Goal: Navigation & Orientation: Locate item on page

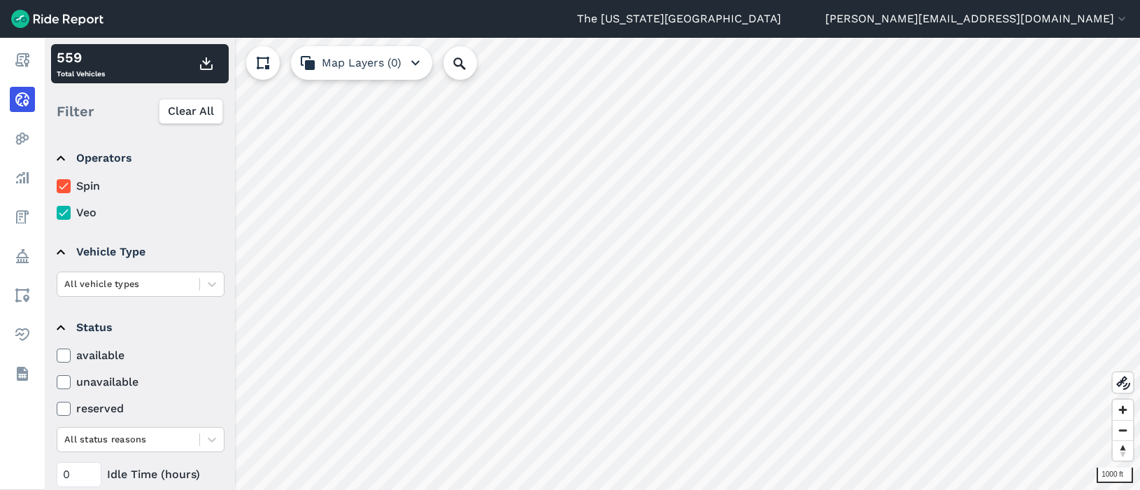
scroll to position [159, 0]
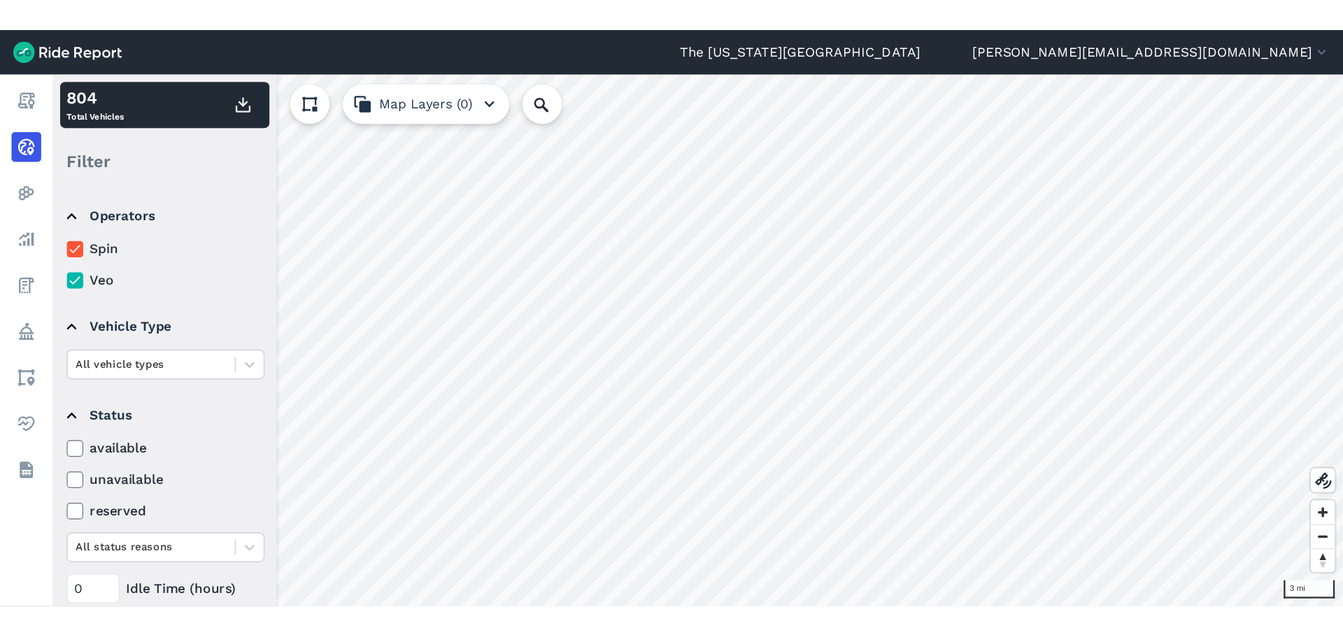
scroll to position [159, 0]
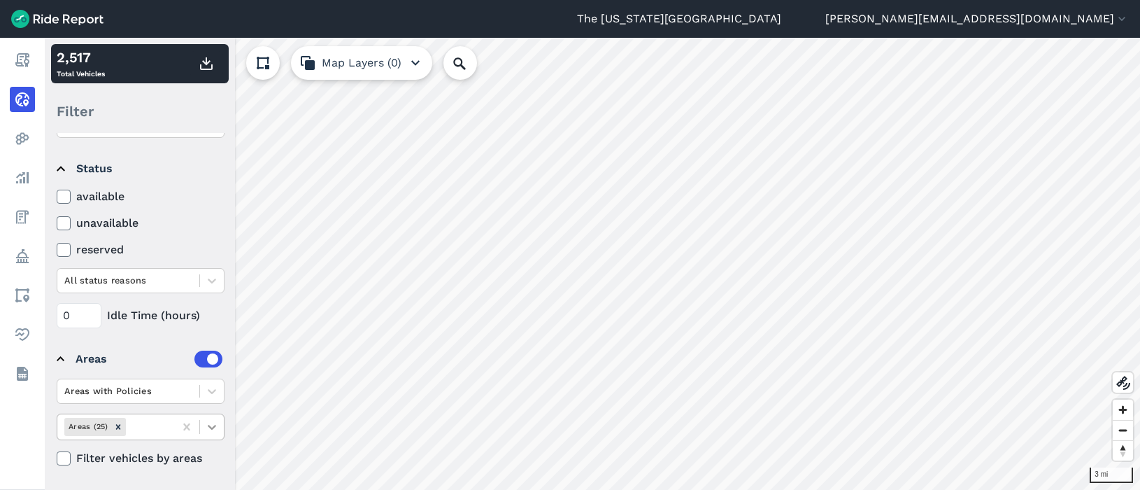
click at [211, 433] on icon at bounding box center [212, 427] width 14 height 14
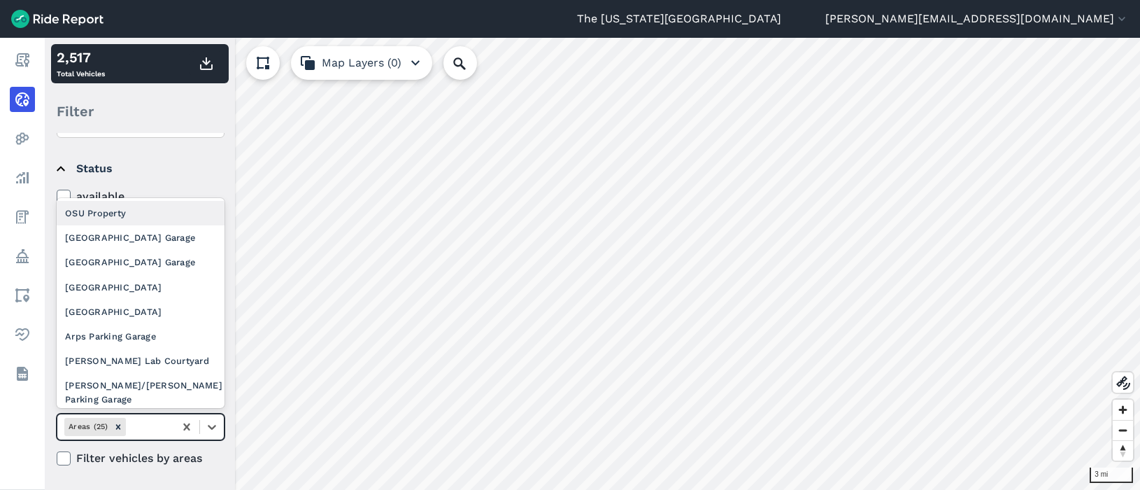
click at [152, 215] on div "OSU Property" at bounding box center [141, 213] width 168 height 24
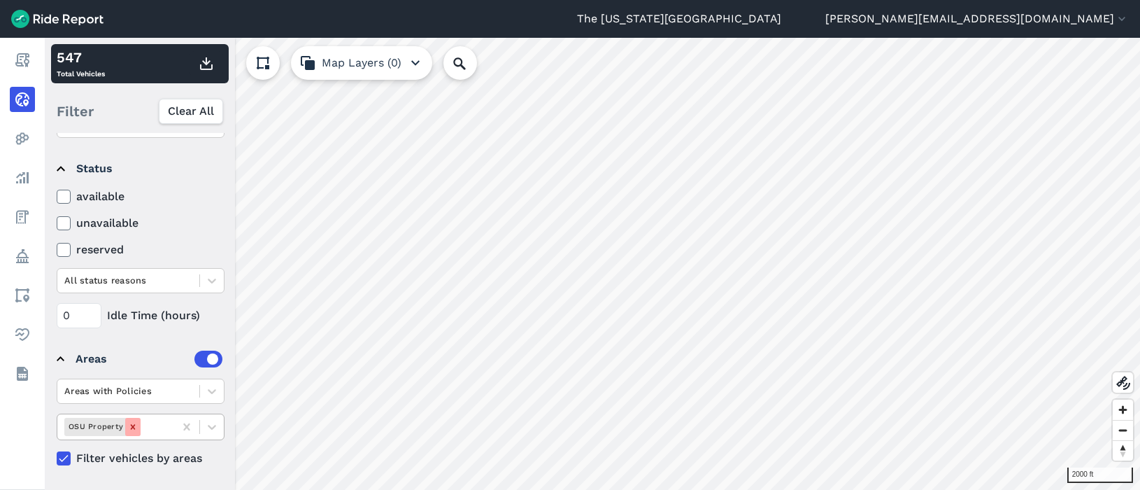
click at [128, 431] on icon "Remove OSU Property" at bounding box center [133, 427] width 10 height 10
click at [212, 429] on icon at bounding box center [212, 427] width 14 height 14
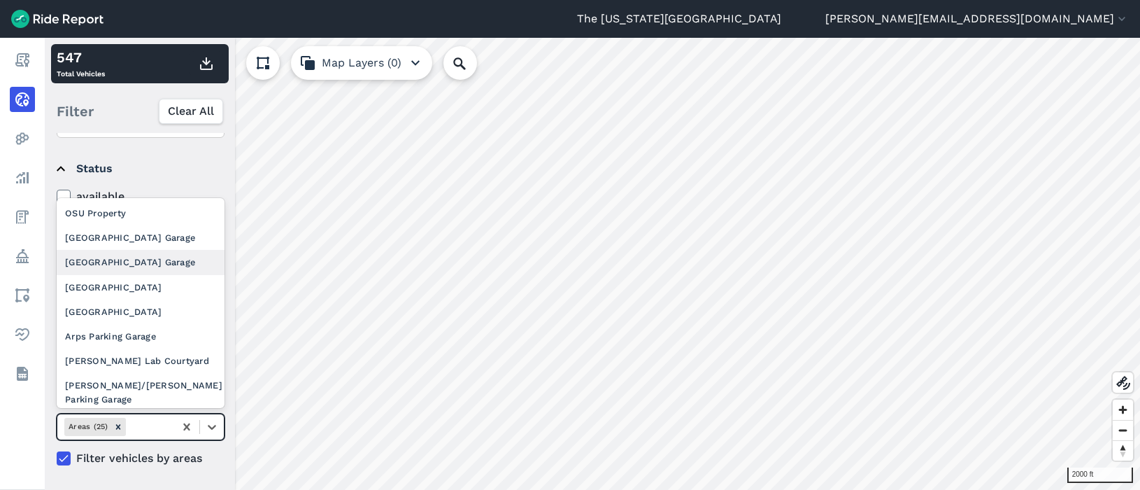
click at [141, 250] on div "[GEOGRAPHIC_DATA] Garage" at bounding box center [141, 262] width 168 height 24
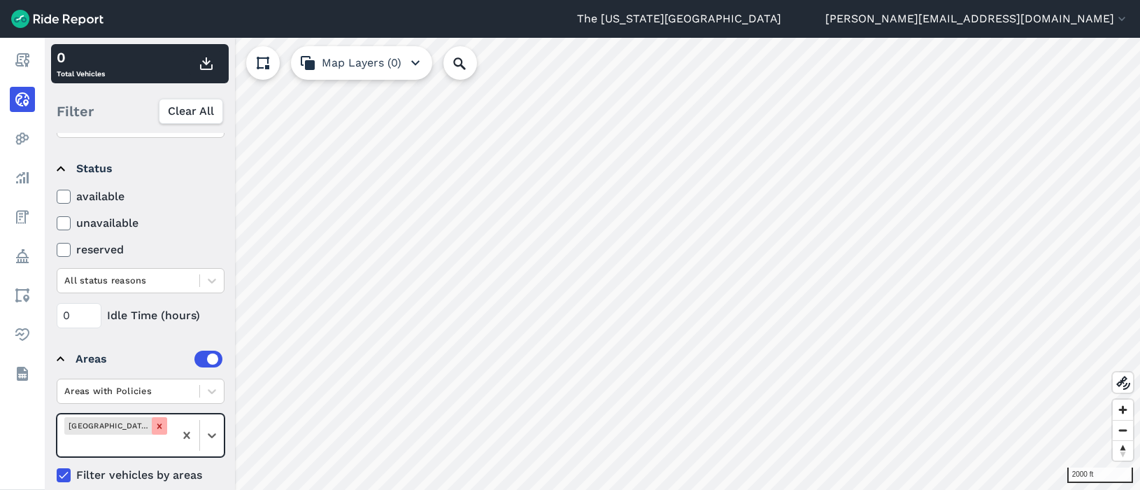
click at [165, 428] on div "Remove 12th Ave Parking Garage" at bounding box center [159, 425] width 15 height 17
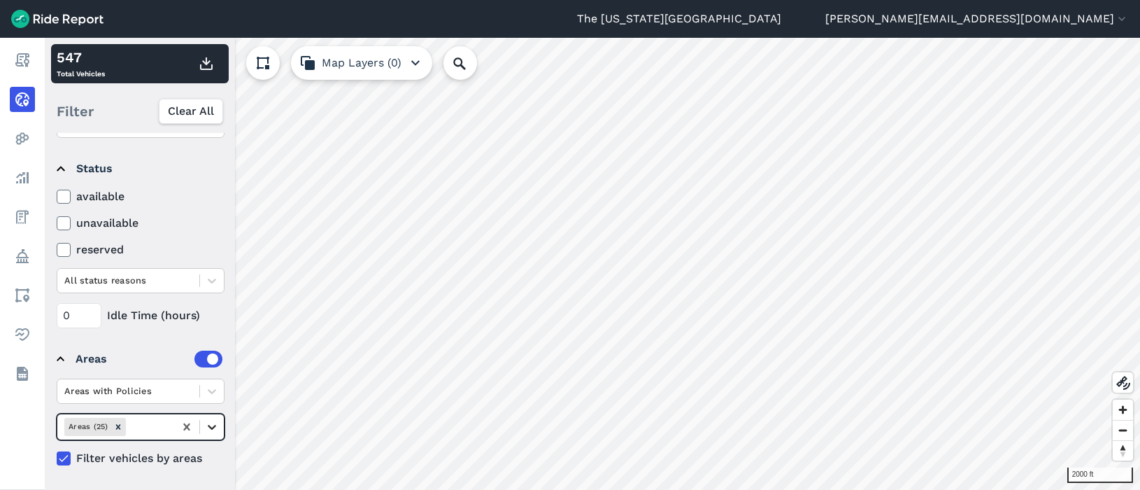
click at [208, 427] on icon at bounding box center [212, 427] width 14 height 14
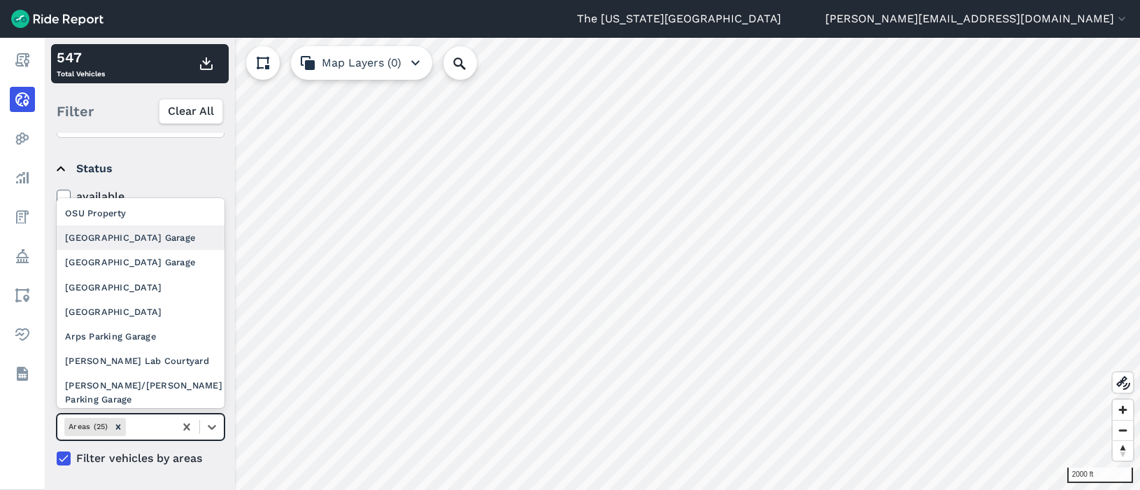
click at [133, 235] on div "[GEOGRAPHIC_DATA] Garage" at bounding box center [141, 237] width 168 height 24
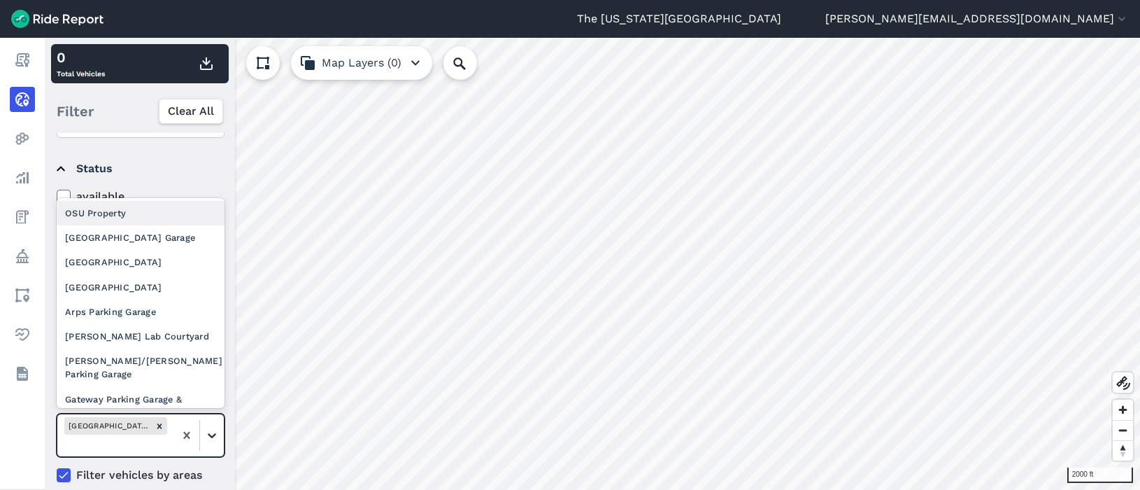
click at [211, 434] on icon at bounding box center [212, 435] width 14 height 14
click at [143, 242] on div "[GEOGRAPHIC_DATA] Garage" at bounding box center [141, 237] width 168 height 24
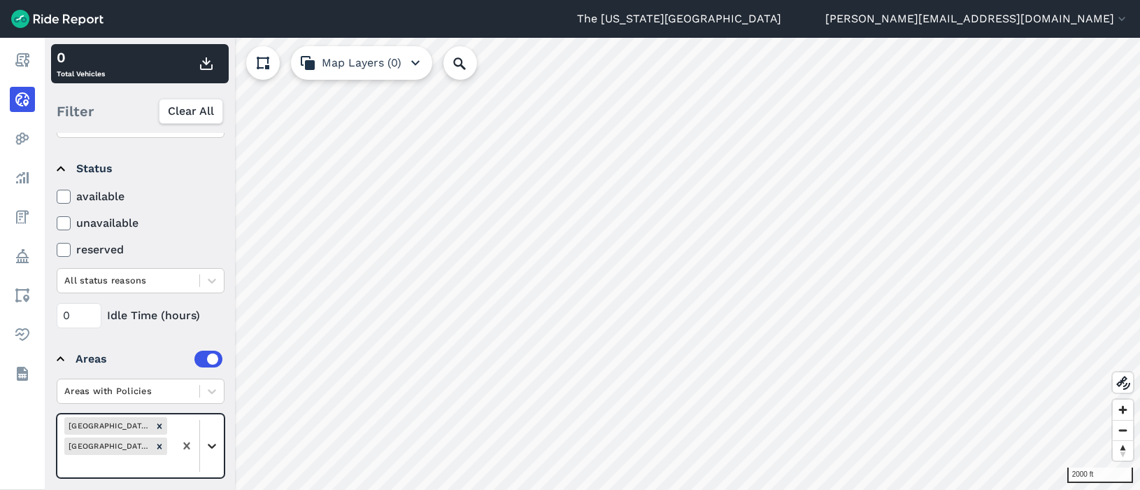
click at [206, 441] on icon at bounding box center [212, 446] width 14 height 14
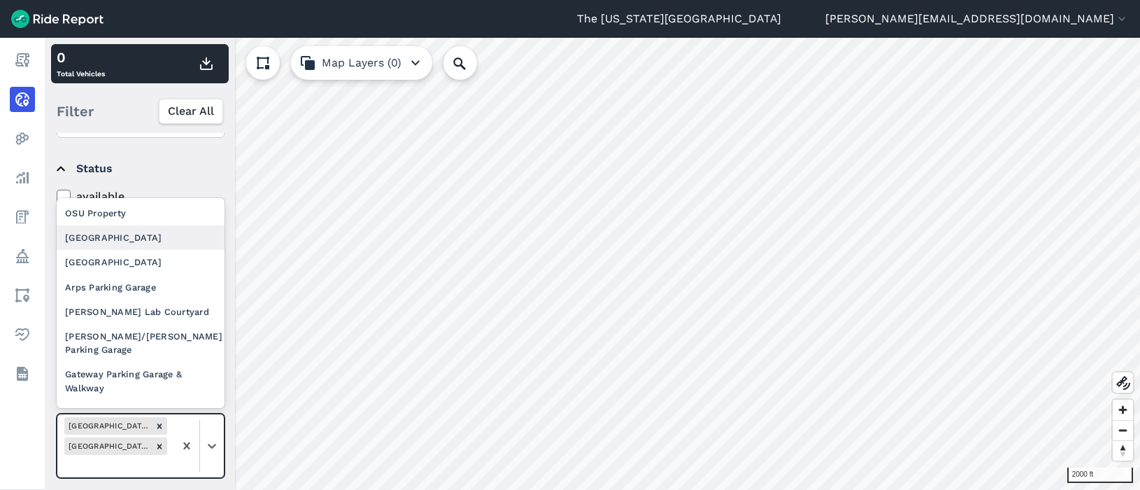
click at [143, 246] on div "[GEOGRAPHIC_DATA]" at bounding box center [141, 237] width 168 height 24
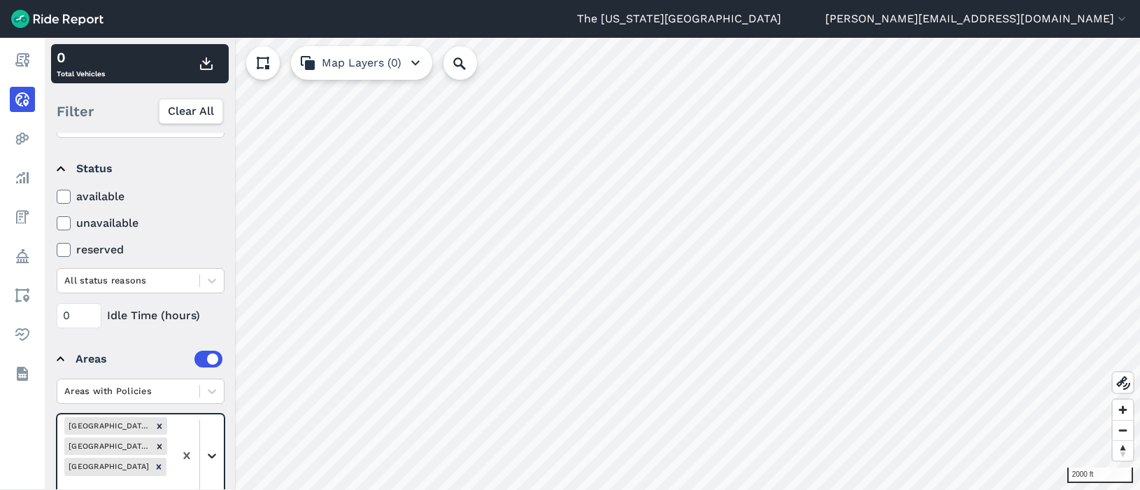
click at [212, 463] on div at bounding box center [212, 455] width 24 height 24
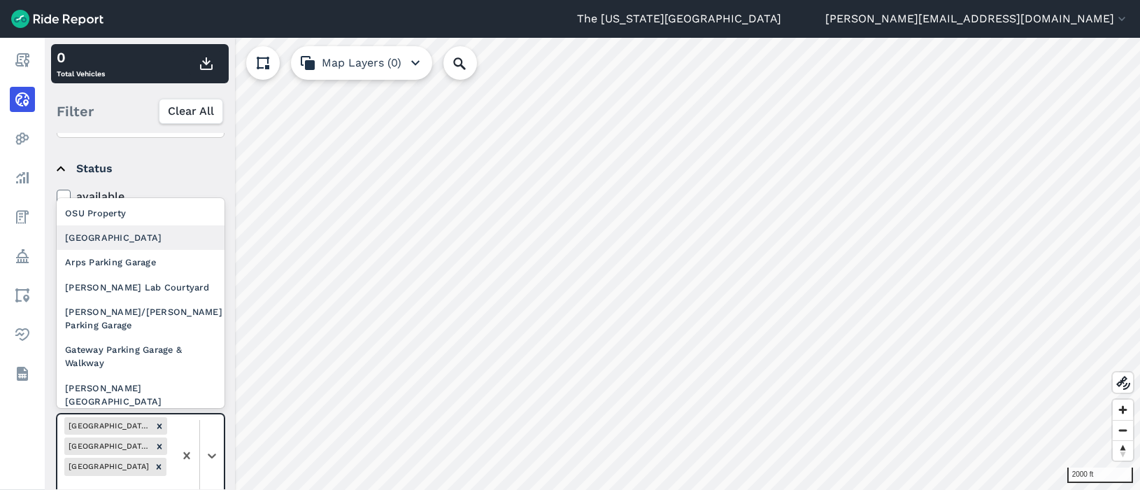
click at [150, 246] on div "[GEOGRAPHIC_DATA]" at bounding box center [141, 237] width 168 height 24
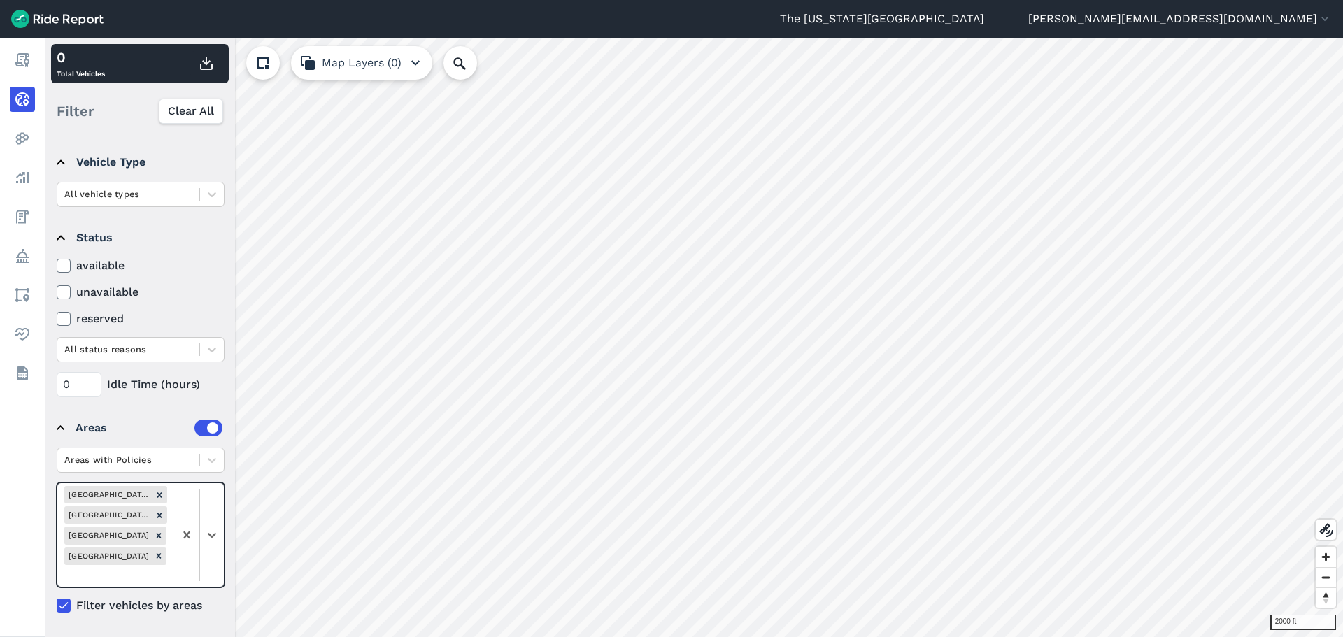
scroll to position [90, 0]
click at [206, 489] on div "option [GEOGRAPHIC_DATA], selected. Select is focused ,type to refine list, pre…" at bounding box center [141, 535] width 168 height 105
click at [215, 474] on div "Areas with Policies option [GEOGRAPHIC_DATA] Garage, selected. option OSU Prope…" at bounding box center [141, 531] width 168 height 166
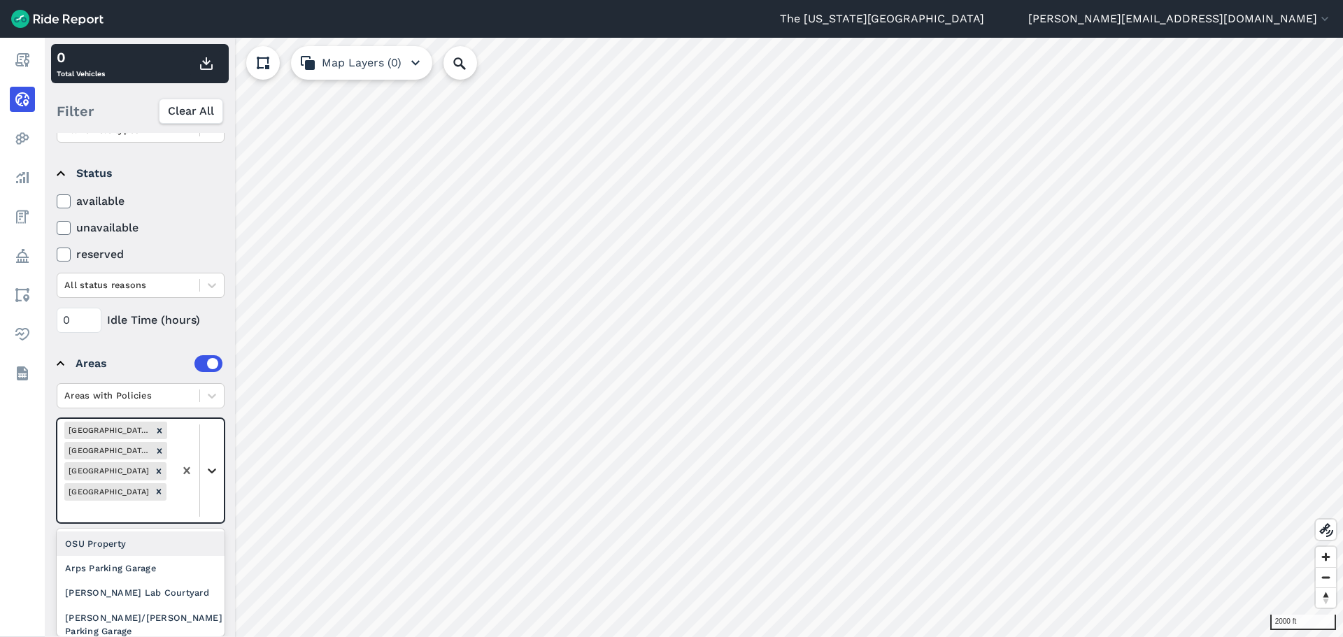
click at [214, 489] on div "Areas with Policies option [GEOGRAPHIC_DATA] Garage, selected. option OSU Prope…" at bounding box center [141, 466] width 168 height 166
click at [166, 489] on div "Arps Parking Garage" at bounding box center [141, 568] width 168 height 24
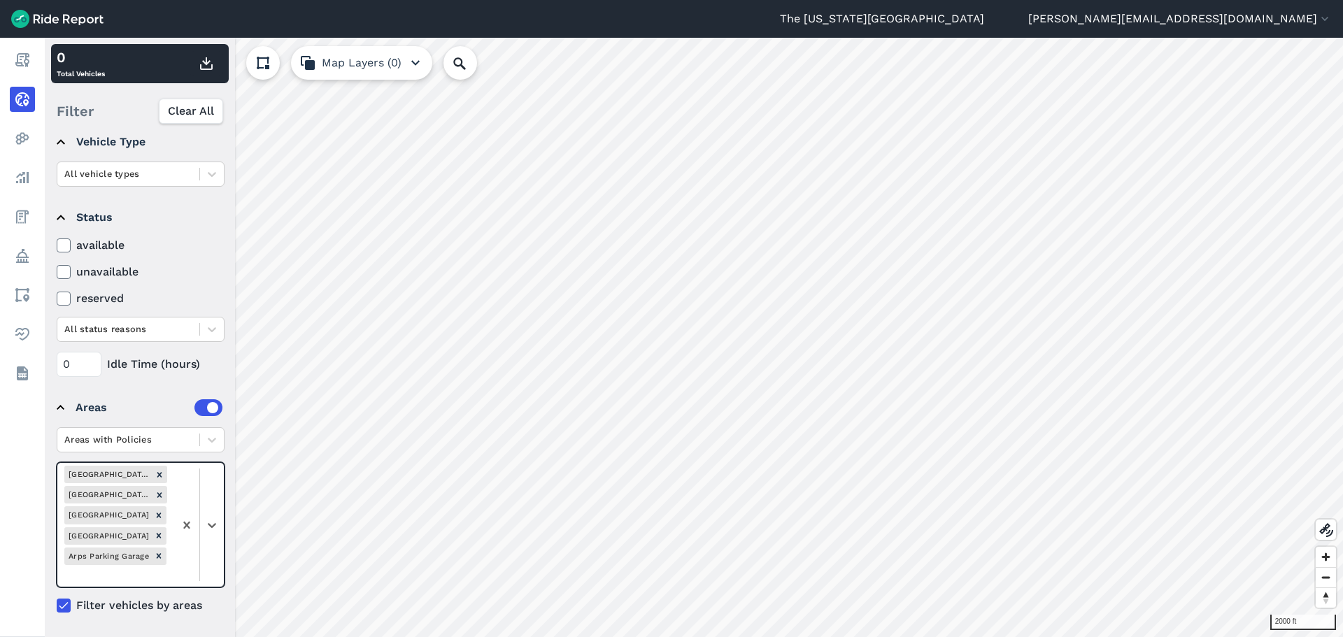
scroll to position [110, 0]
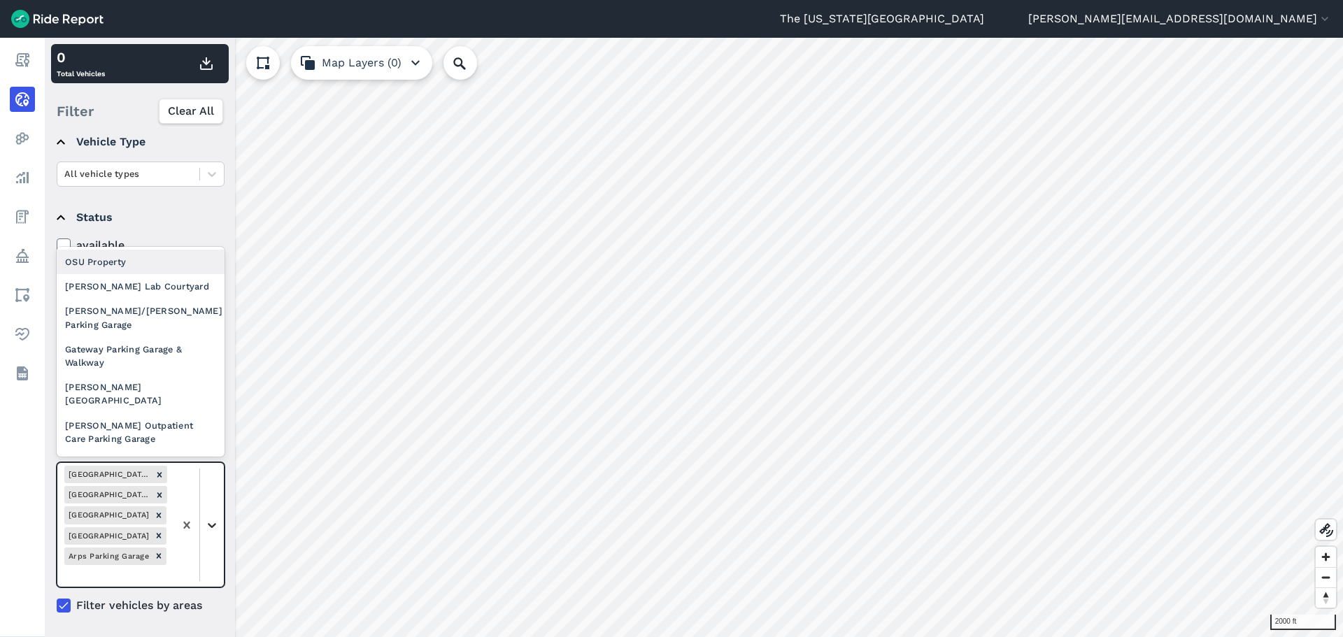
click at [211, 489] on icon at bounding box center [212, 525] width 14 height 14
click at [152, 292] on div "[PERSON_NAME] Lab Courtyard" at bounding box center [141, 286] width 168 height 24
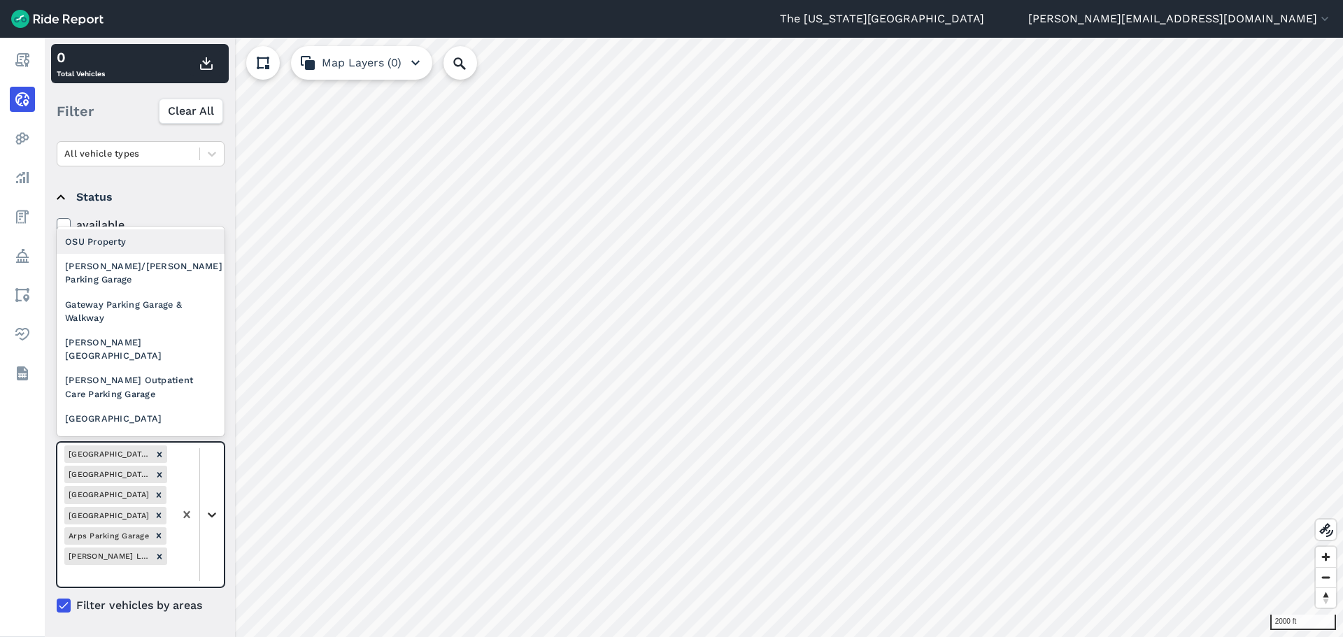
click at [212, 489] on icon at bounding box center [212, 515] width 14 height 14
click at [164, 273] on div "[PERSON_NAME]/[PERSON_NAME] Parking Garage" at bounding box center [141, 273] width 168 height 38
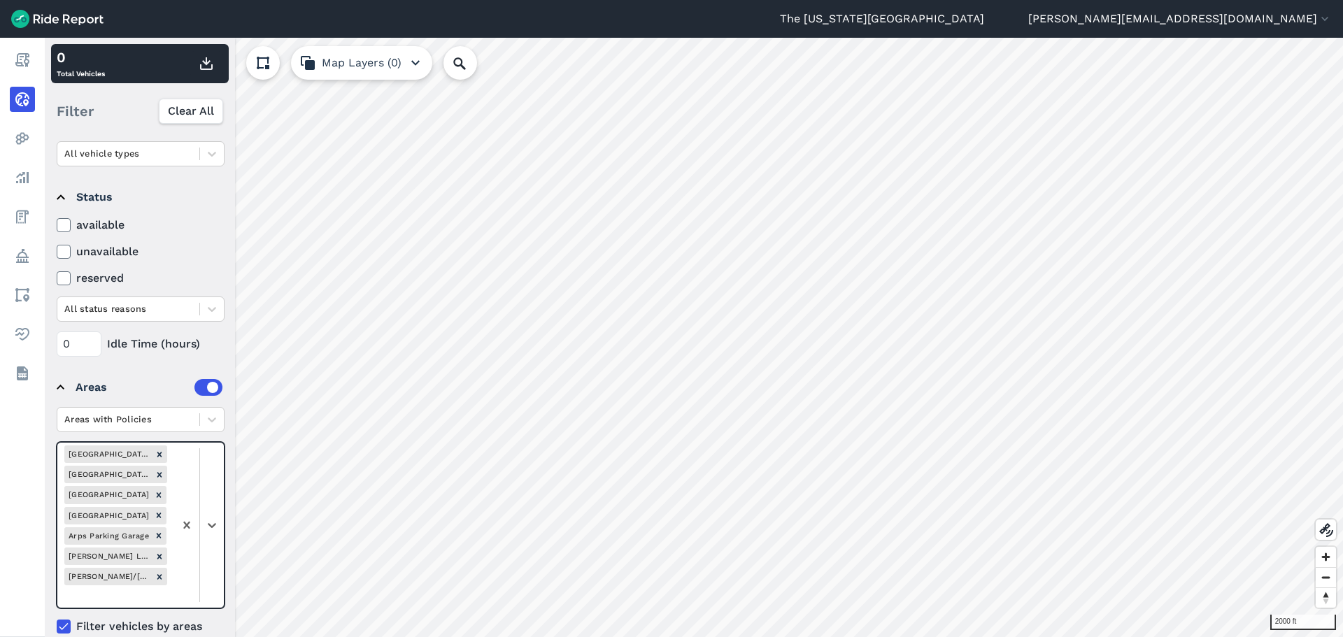
scroll to position [151, 0]
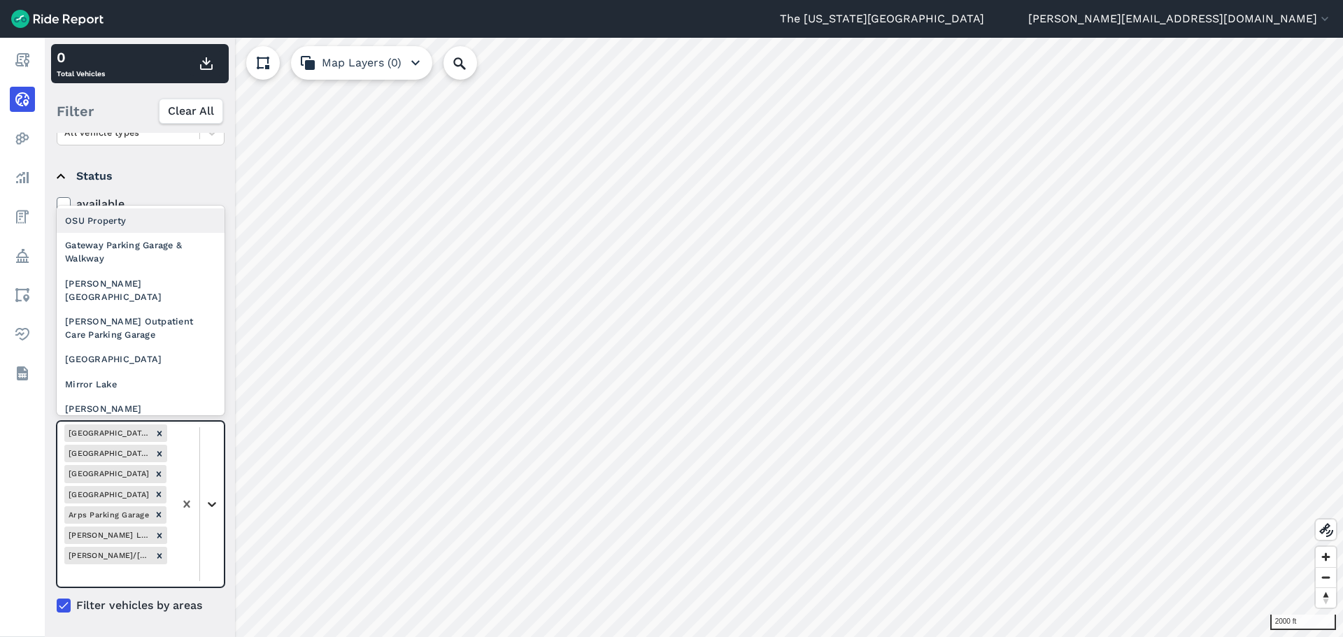
click at [214, 489] on icon at bounding box center [212, 504] width 14 height 14
click at [155, 260] on div "Gateway Parking Garage & Walkway" at bounding box center [141, 252] width 168 height 38
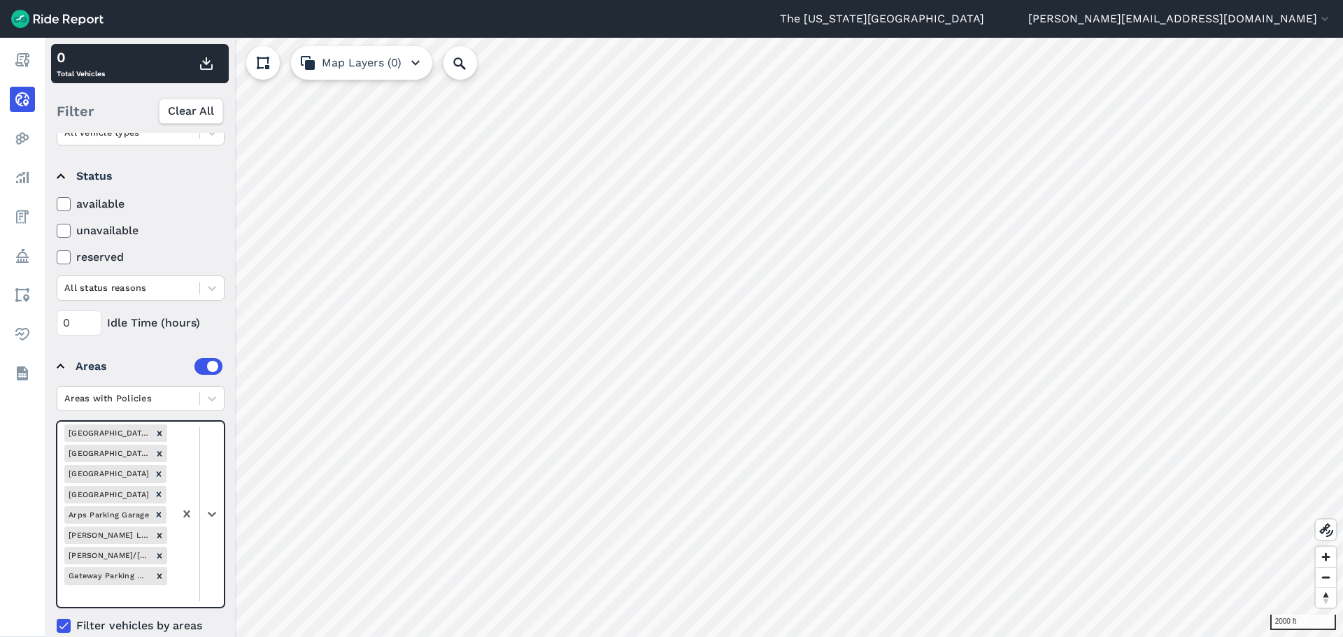
scroll to position [159, 0]
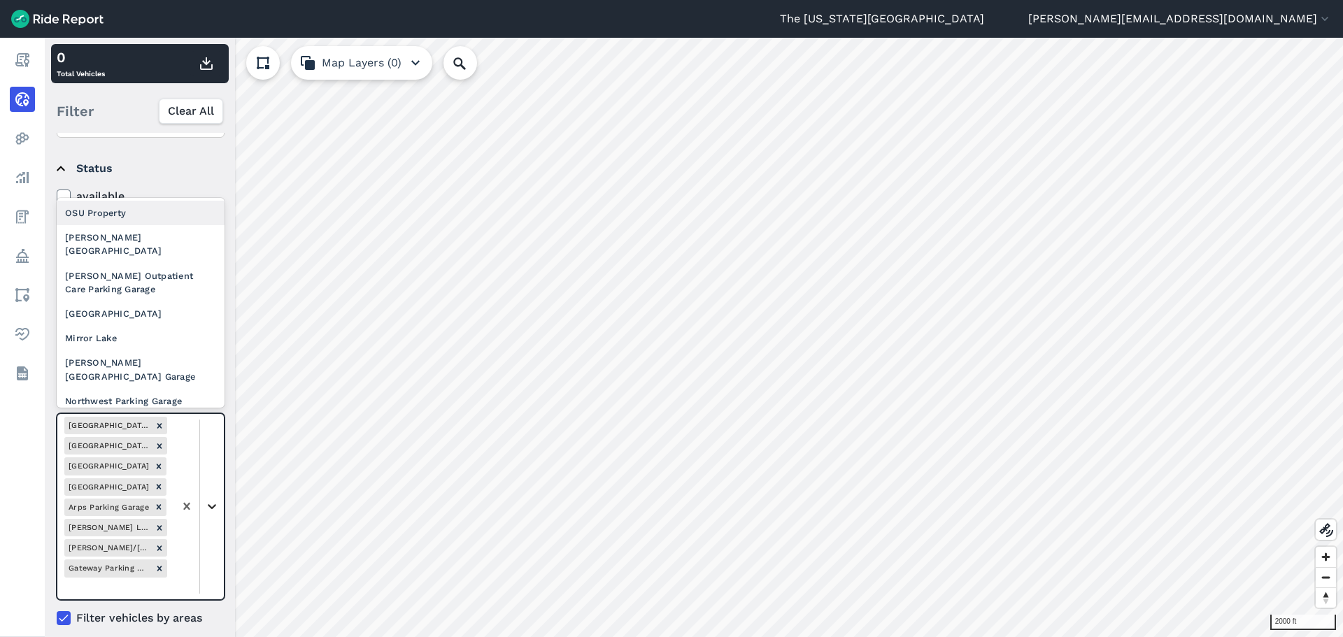
click at [213, 489] on icon at bounding box center [212, 507] width 8 height 5
click at [158, 247] on div "[PERSON_NAME][GEOGRAPHIC_DATA]" at bounding box center [141, 244] width 168 height 38
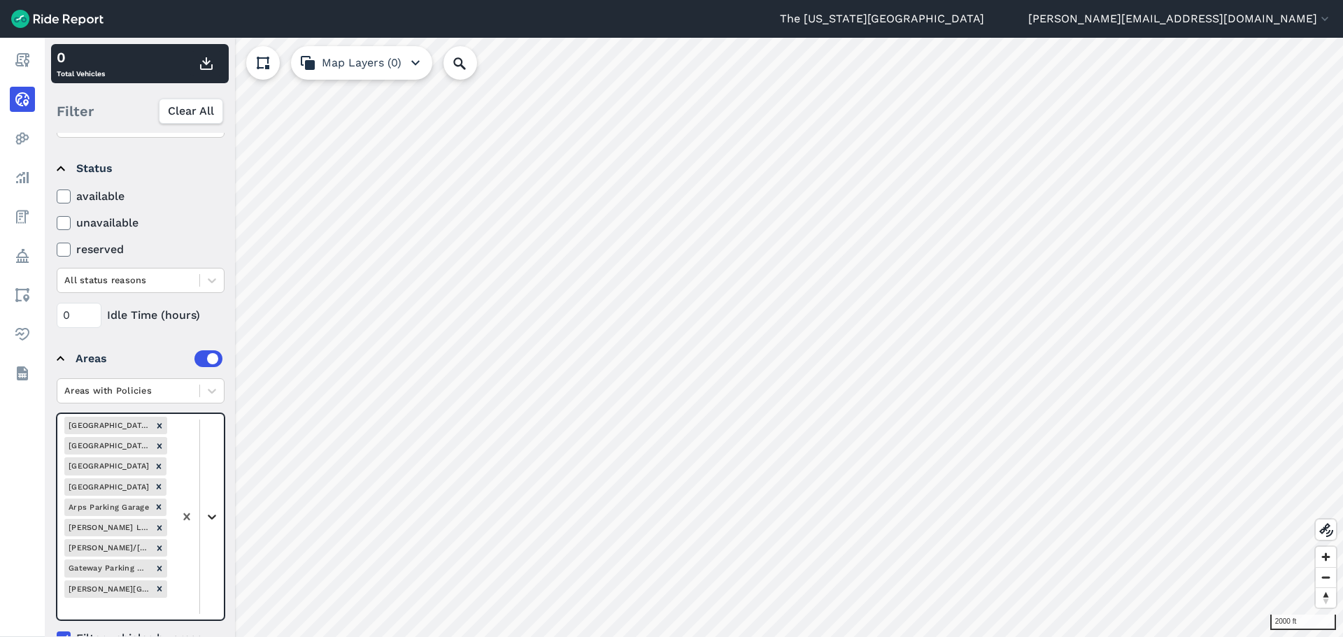
click at [207, 489] on div at bounding box center [212, 517] width 24 height 24
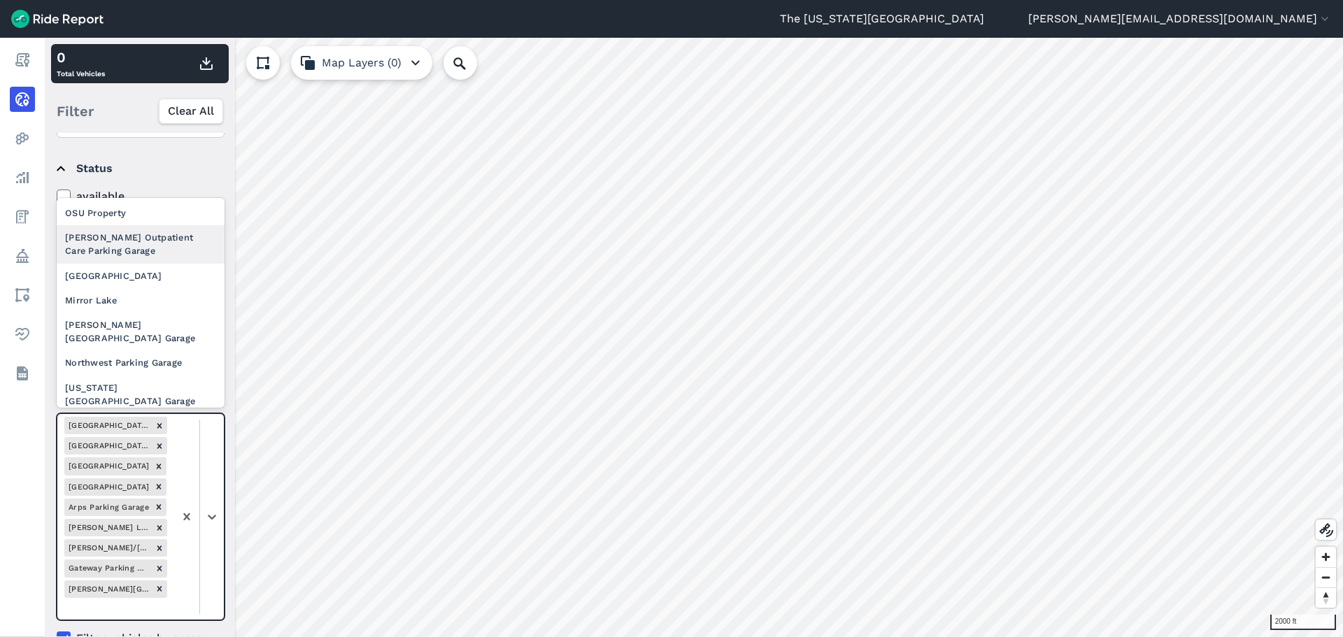
click at [154, 245] on div "[PERSON_NAME] Outpatient Care Parking Garage" at bounding box center [141, 244] width 168 height 38
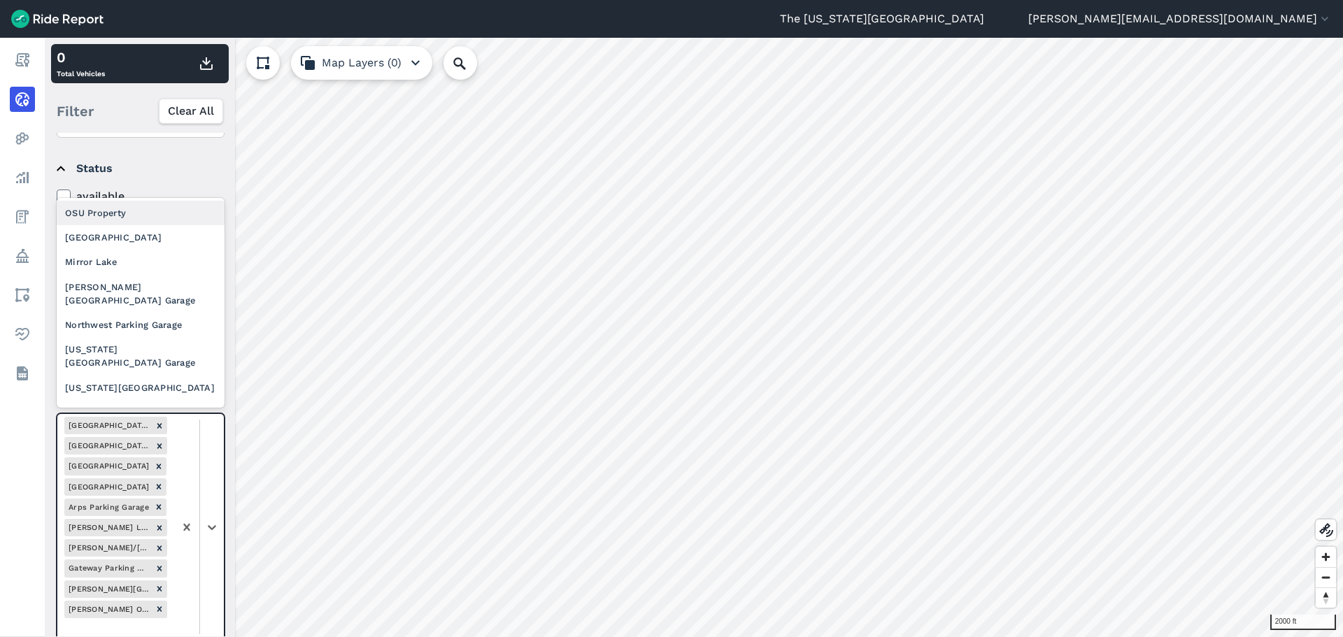
click at [206, 483] on div at bounding box center [199, 527] width 50 height 226
click at [155, 247] on div "[GEOGRAPHIC_DATA]" at bounding box center [141, 237] width 168 height 24
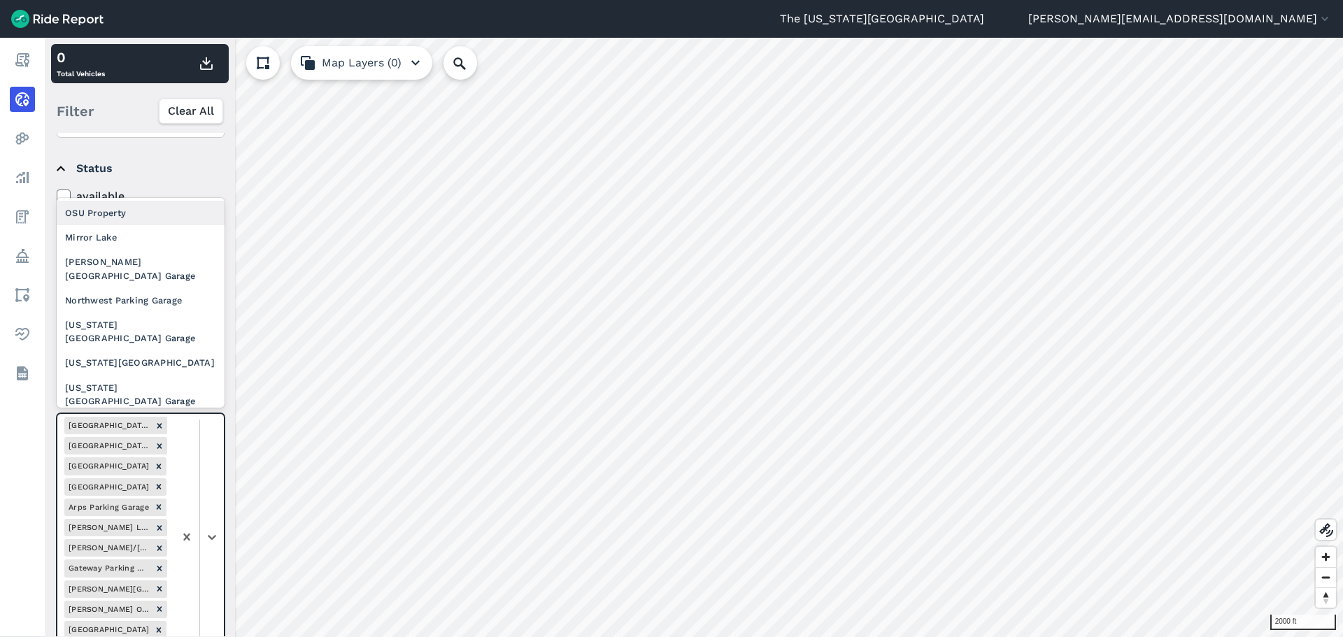
click at [204, 489] on div at bounding box center [199, 537] width 50 height 246
click at [148, 244] on div "Mirror Lake" at bounding box center [141, 237] width 168 height 24
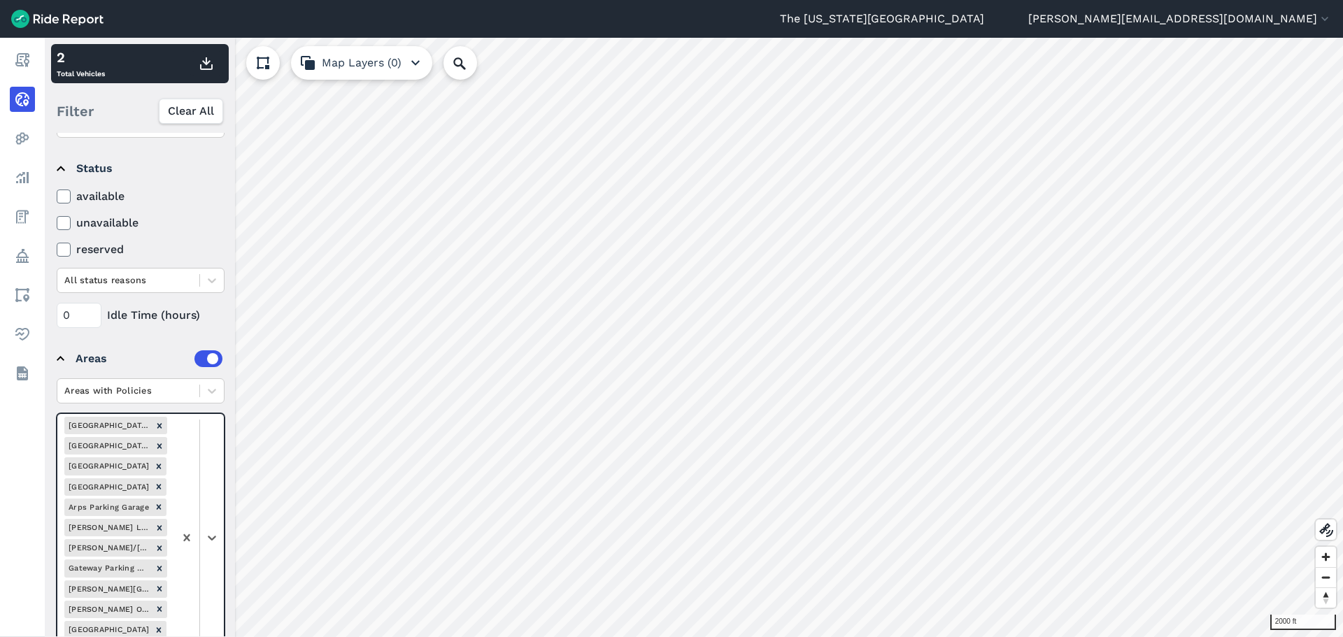
click at [209, 486] on div at bounding box center [199, 538] width 50 height 248
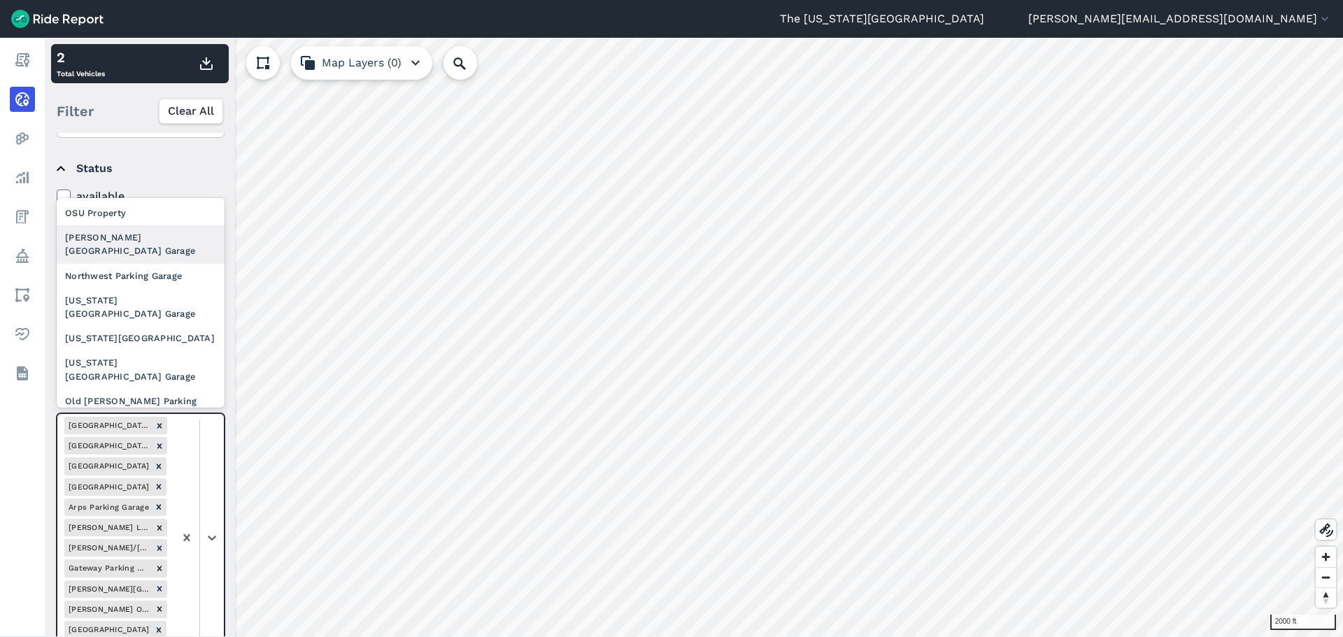
click at [159, 246] on div "[PERSON_NAME][GEOGRAPHIC_DATA] Garage" at bounding box center [141, 244] width 168 height 38
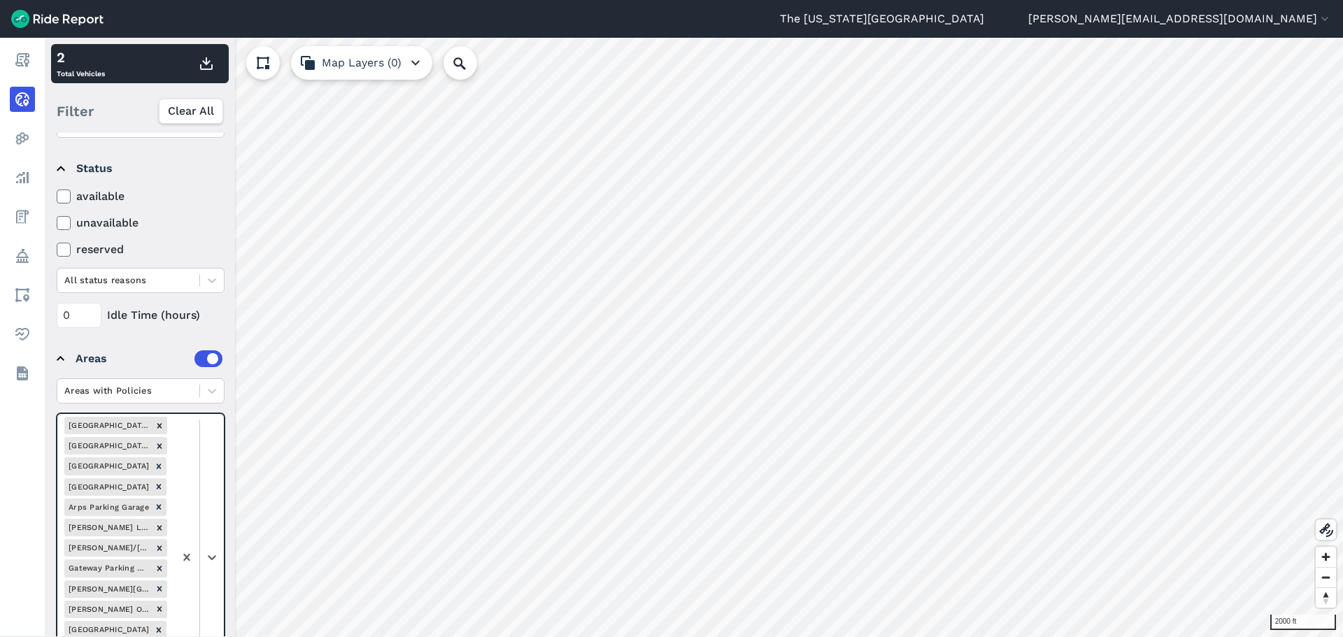
click at [206, 489] on div at bounding box center [199, 557] width 50 height 287
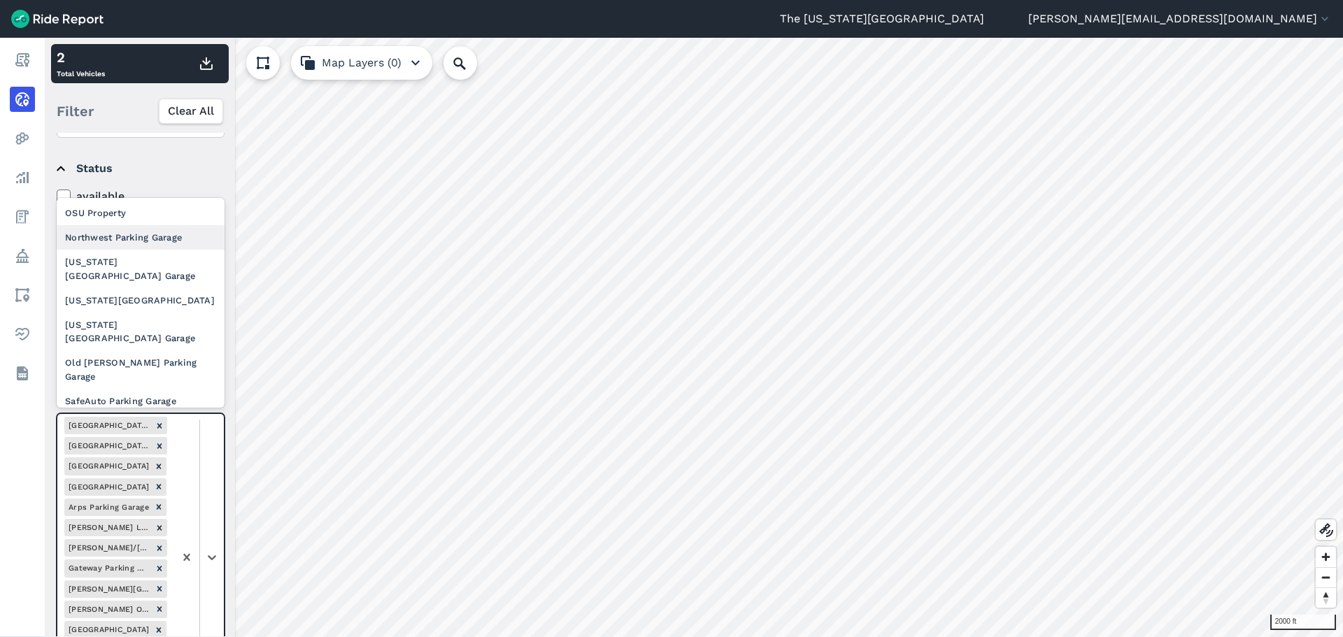
click at [159, 242] on div "Northwest Parking Garage" at bounding box center [141, 237] width 168 height 24
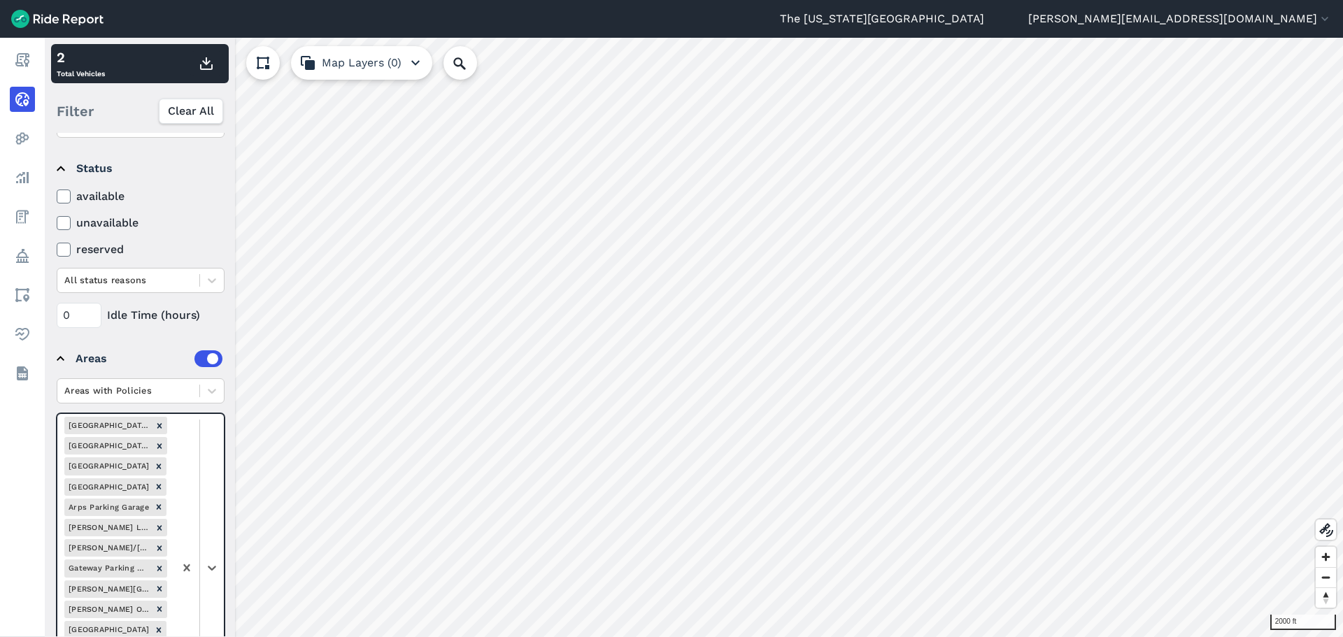
click at [205, 489] on div at bounding box center [199, 568] width 50 height 308
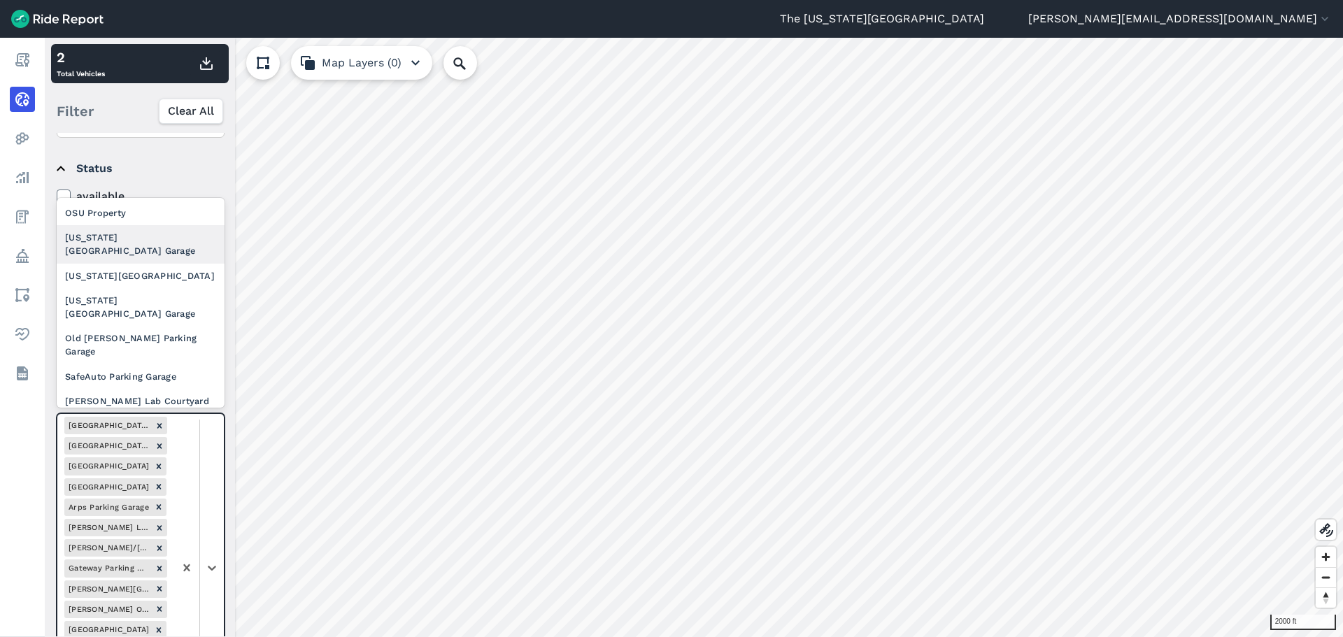
click at [159, 247] on div "[US_STATE] [GEOGRAPHIC_DATA] Garage" at bounding box center [141, 244] width 168 height 38
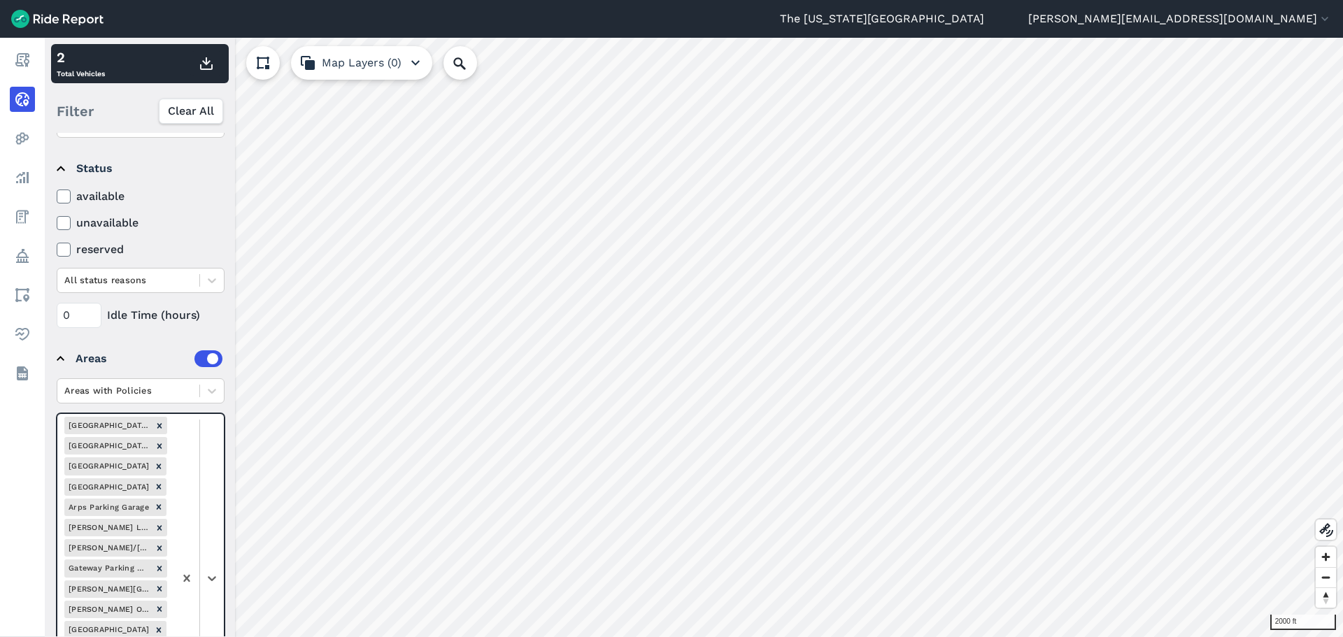
click at [215, 476] on div at bounding box center [199, 578] width 50 height 328
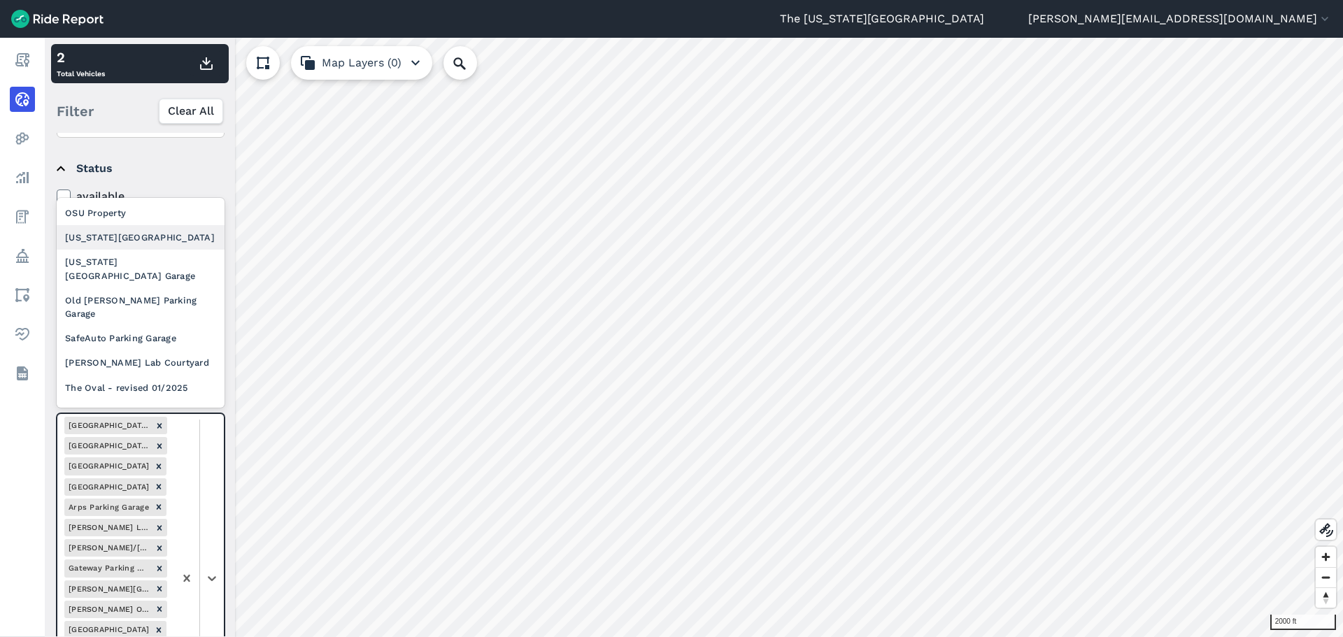
click at [150, 246] on div "[US_STATE][GEOGRAPHIC_DATA]" at bounding box center [141, 237] width 168 height 24
drag, startPoint x: 213, startPoint y: 491, endPoint x: 208, endPoint y: 446, distance: 45.8
click at [213, 488] on div at bounding box center [199, 588] width 50 height 348
click at [172, 249] on div "[US_STATE] [GEOGRAPHIC_DATA] Garage" at bounding box center [141, 244] width 168 height 38
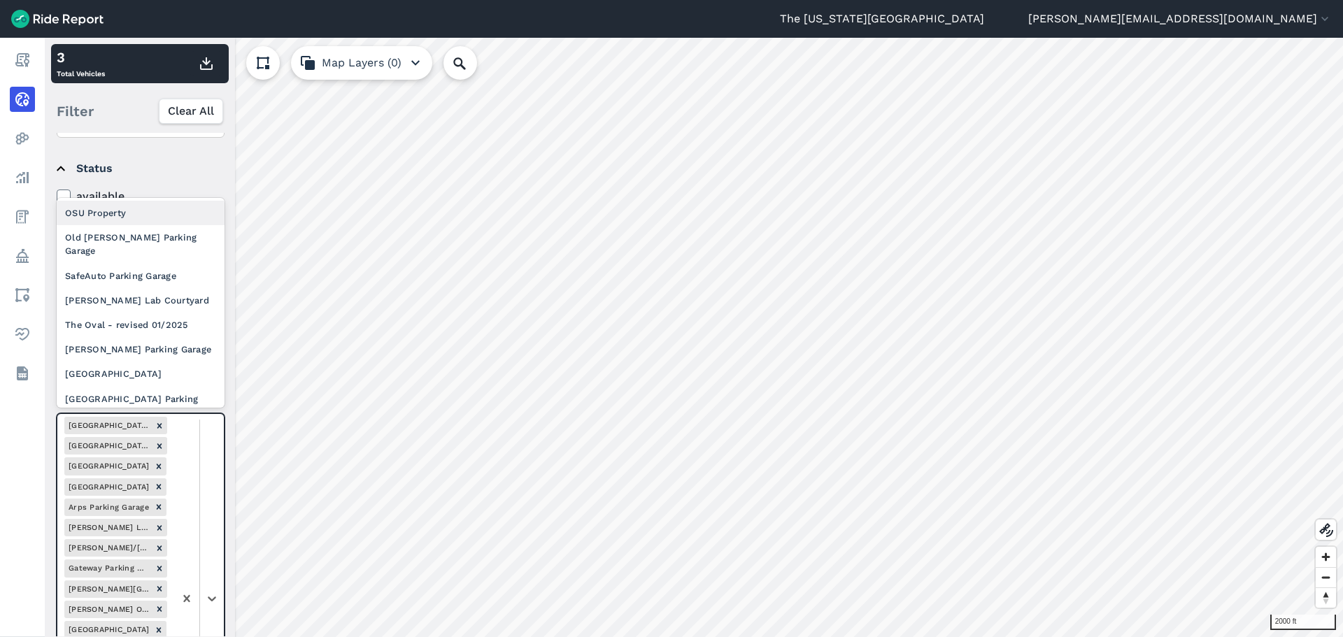
drag, startPoint x: 205, startPoint y: 477, endPoint x: 190, endPoint y: 403, distance: 75.7
click at [205, 475] on div at bounding box center [199, 598] width 50 height 369
click at [158, 246] on div "Old [PERSON_NAME] Parking Garage" at bounding box center [141, 244] width 168 height 38
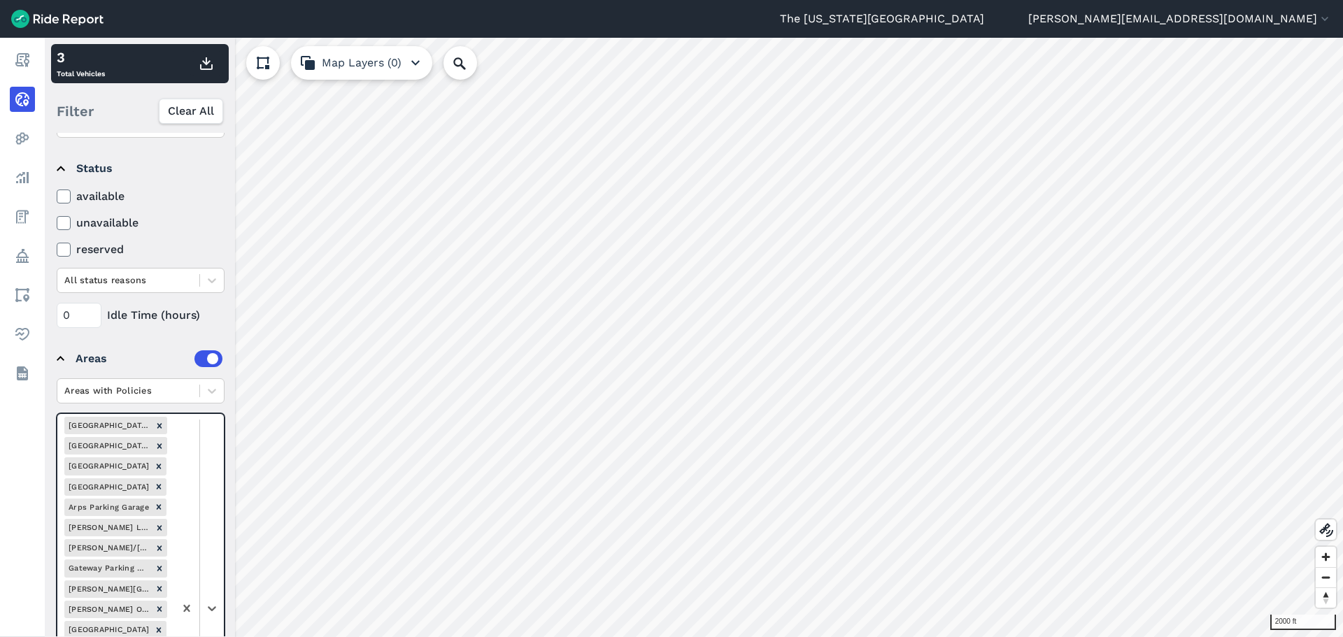
click at [206, 478] on div at bounding box center [199, 609] width 50 height 390
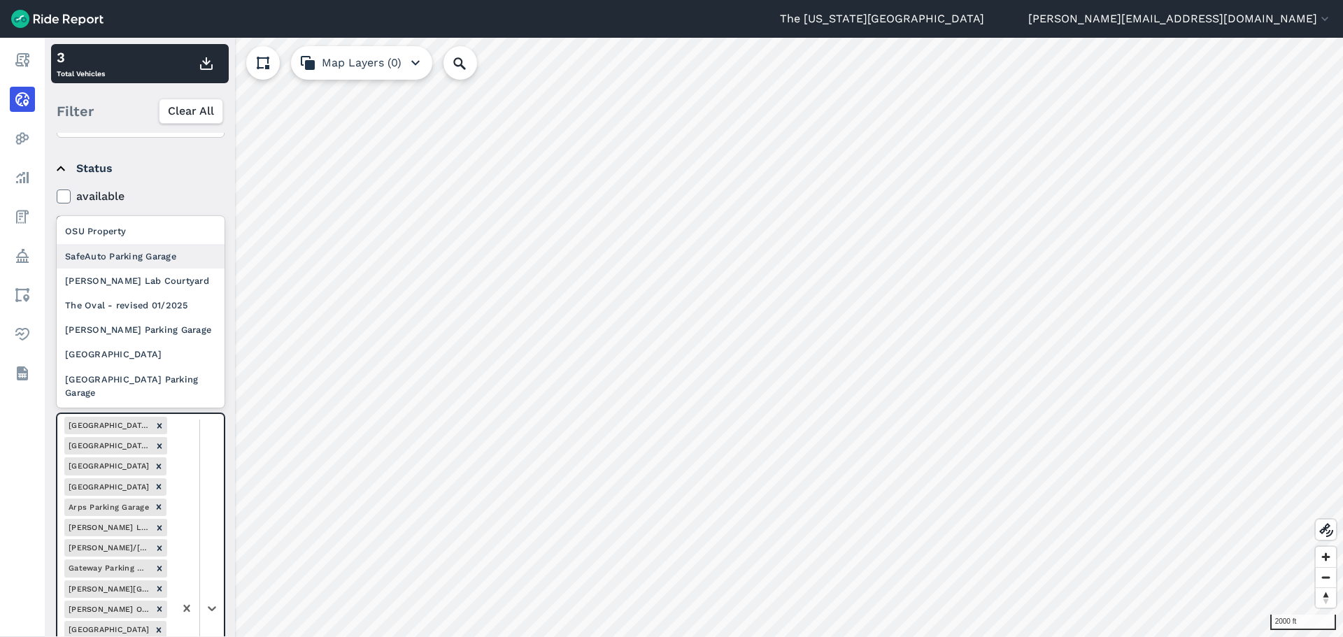
click at [164, 264] on div "SafeAuto Parking Garage" at bounding box center [141, 256] width 168 height 24
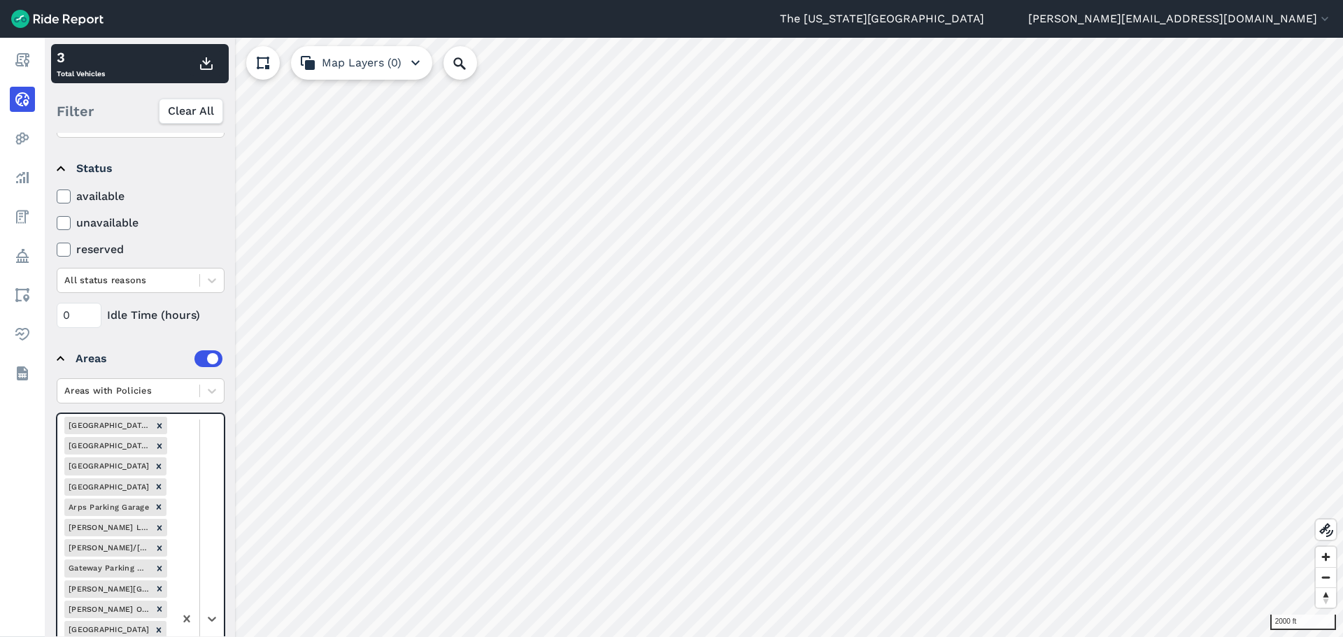
click at [210, 463] on div at bounding box center [199, 619] width 50 height 410
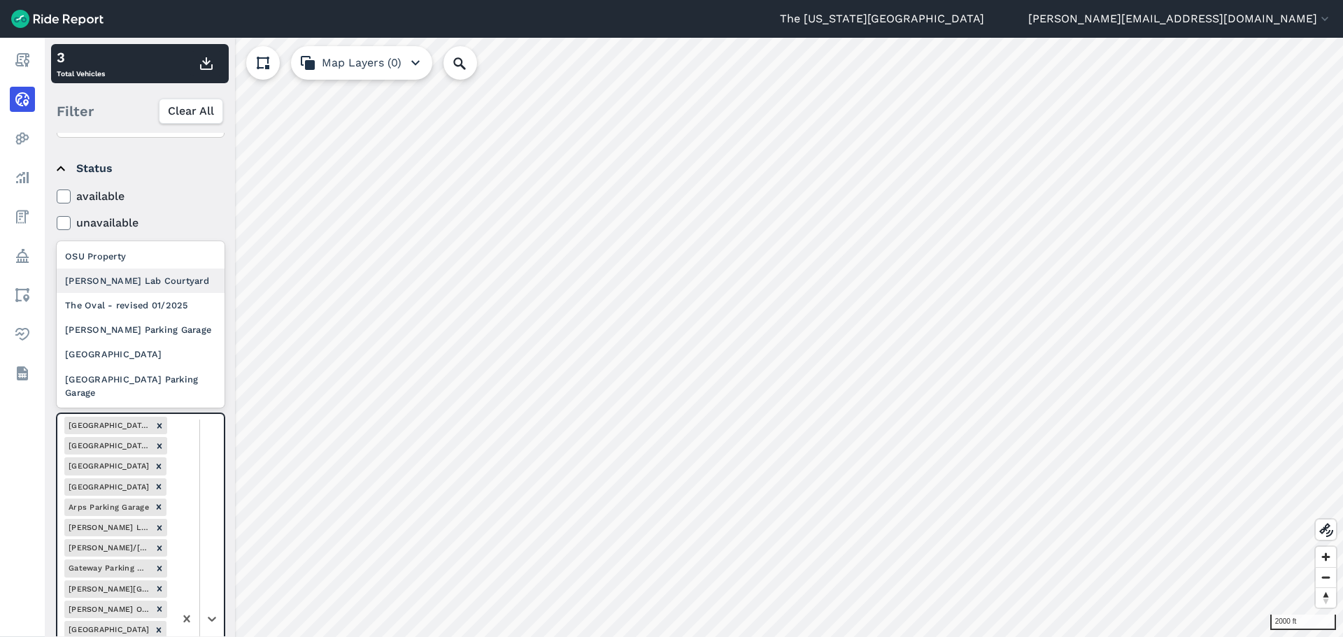
click at [174, 285] on div "[PERSON_NAME] Lab Courtyard" at bounding box center [141, 281] width 168 height 24
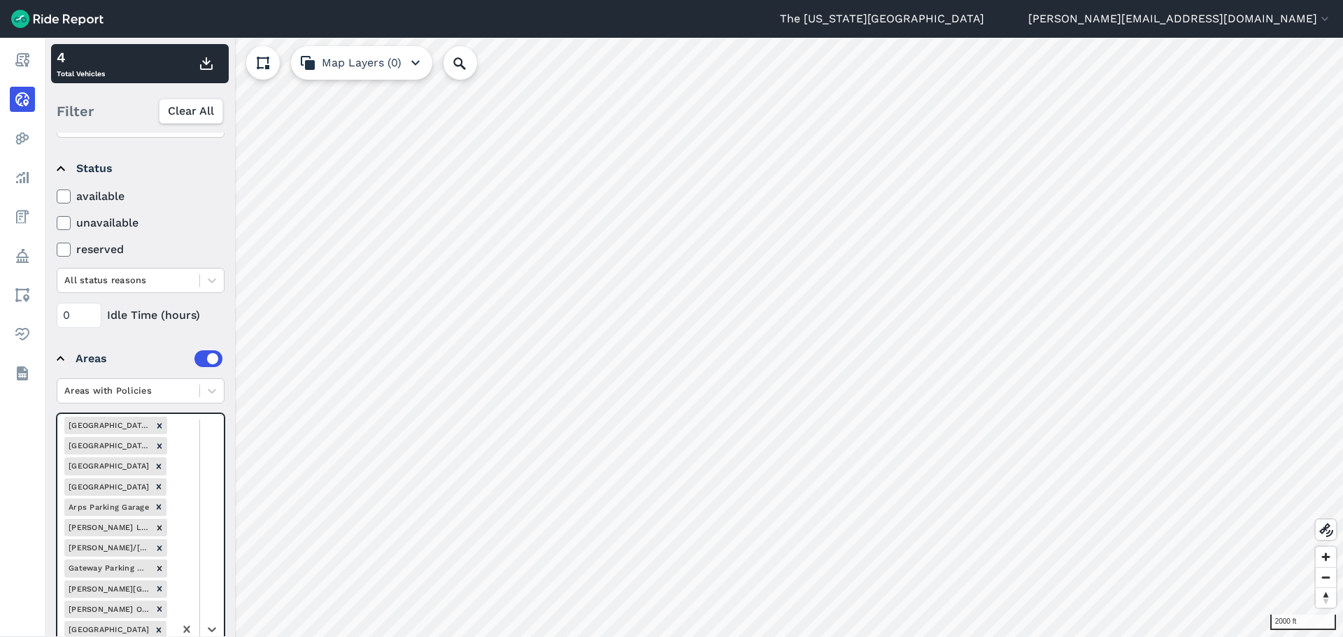
click at [205, 473] on div at bounding box center [199, 629] width 50 height 430
click at [186, 304] on div "The Oval - revised 01/2025" at bounding box center [141, 305] width 168 height 24
click at [208, 470] on div at bounding box center [199, 639] width 50 height 450
click at [184, 334] on div "[PERSON_NAME] Parking Garage" at bounding box center [141, 330] width 168 height 24
drag, startPoint x: 211, startPoint y: 474, endPoint x: 201, endPoint y: 417, distance: 58.3
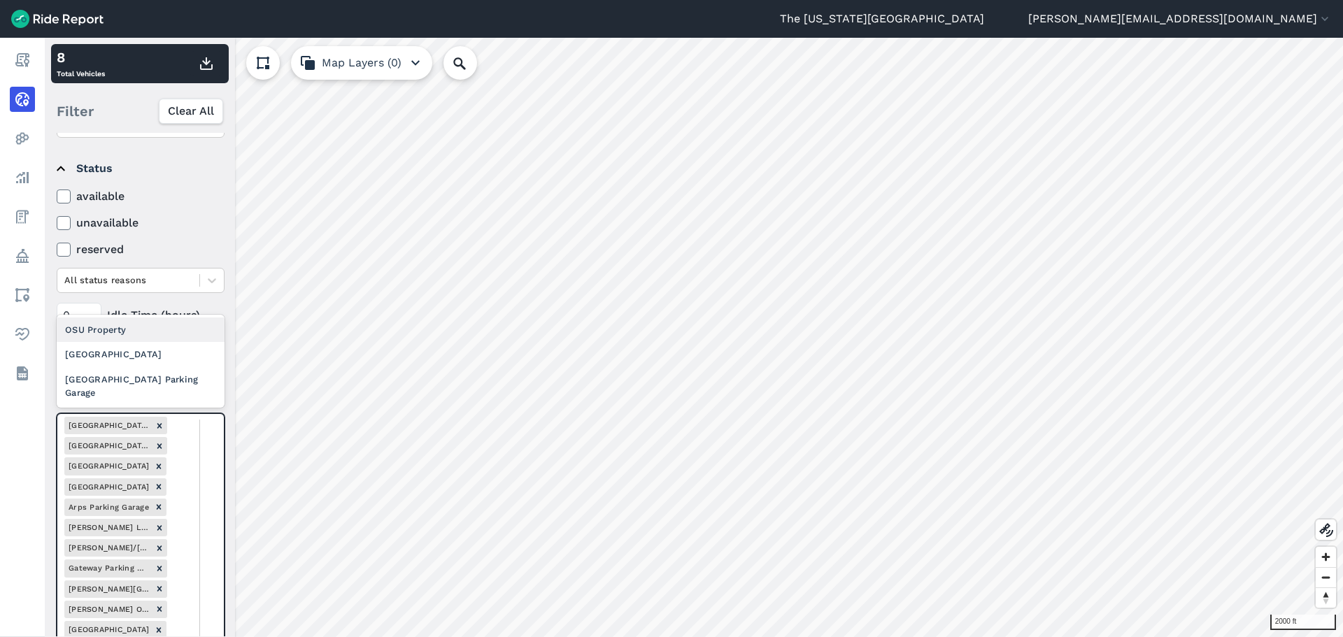
click at [167, 350] on div "[GEOGRAPHIC_DATA]" at bounding box center [141, 354] width 168 height 24
drag, startPoint x: 208, startPoint y: 488, endPoint x: 211, endPoint y: 459, distance: 28.8
click at [187, 385] on div "[GEOGRAPHIC_DATA] Parking Garage" at bounding box center [141, 386] width 168 height 38
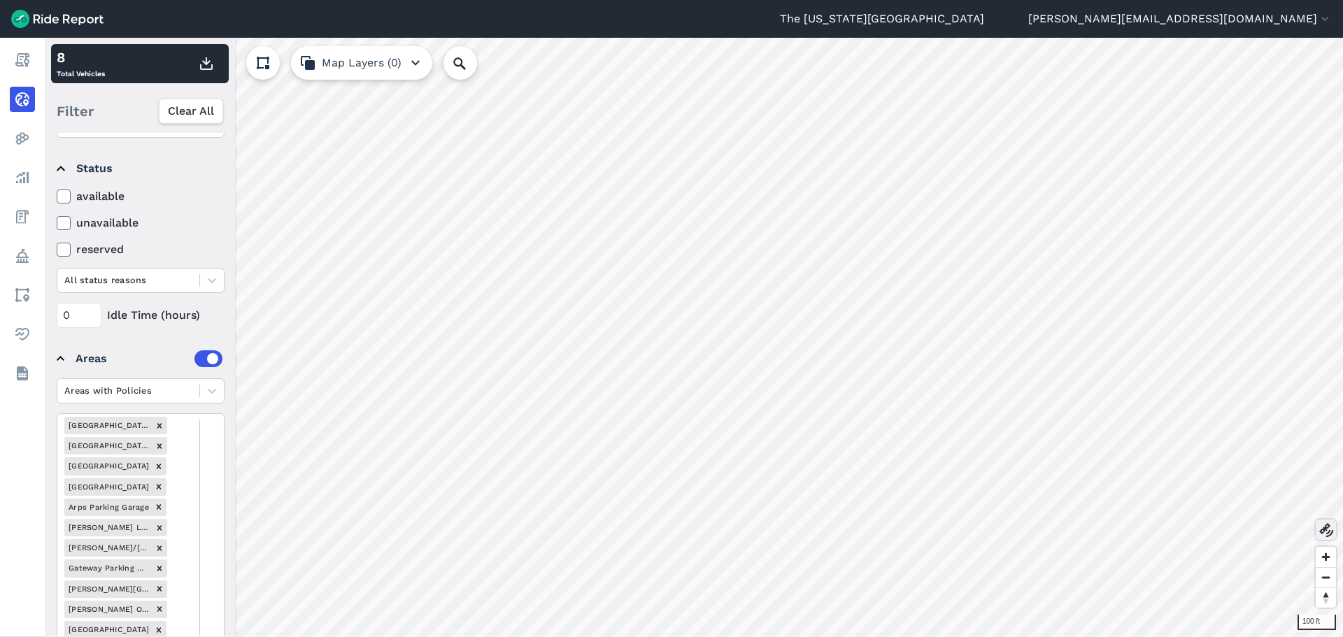
click at [1139, 489] on icon at bounding box center [1326, 530] width 17 height 17
click at [1139, 489] on use at bounding box center [1326, 530] width 14 height 14
click at [1139, 489] on icon at bounding box center [1326, 530] width 17 height 17
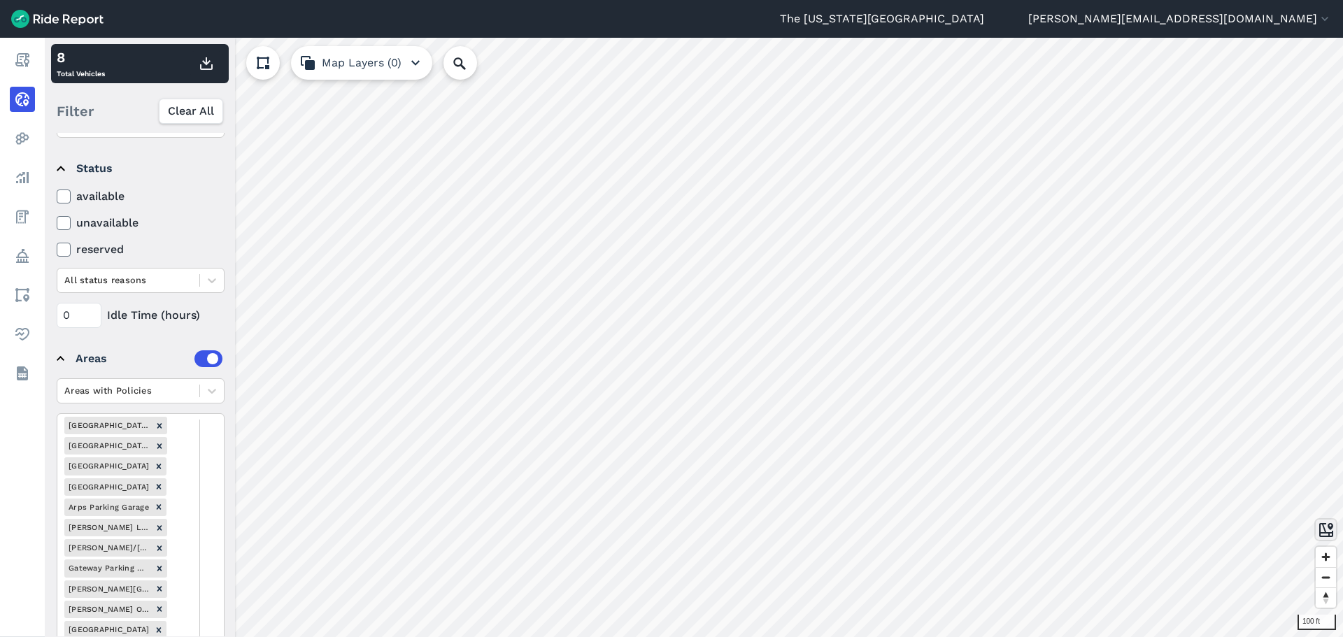
click at [1139, 489] on use at bounding box center [1326, 530] width 14 height 14
click at [1139, 489] on icon at bounding box center [1326, 530] width 17 height 17
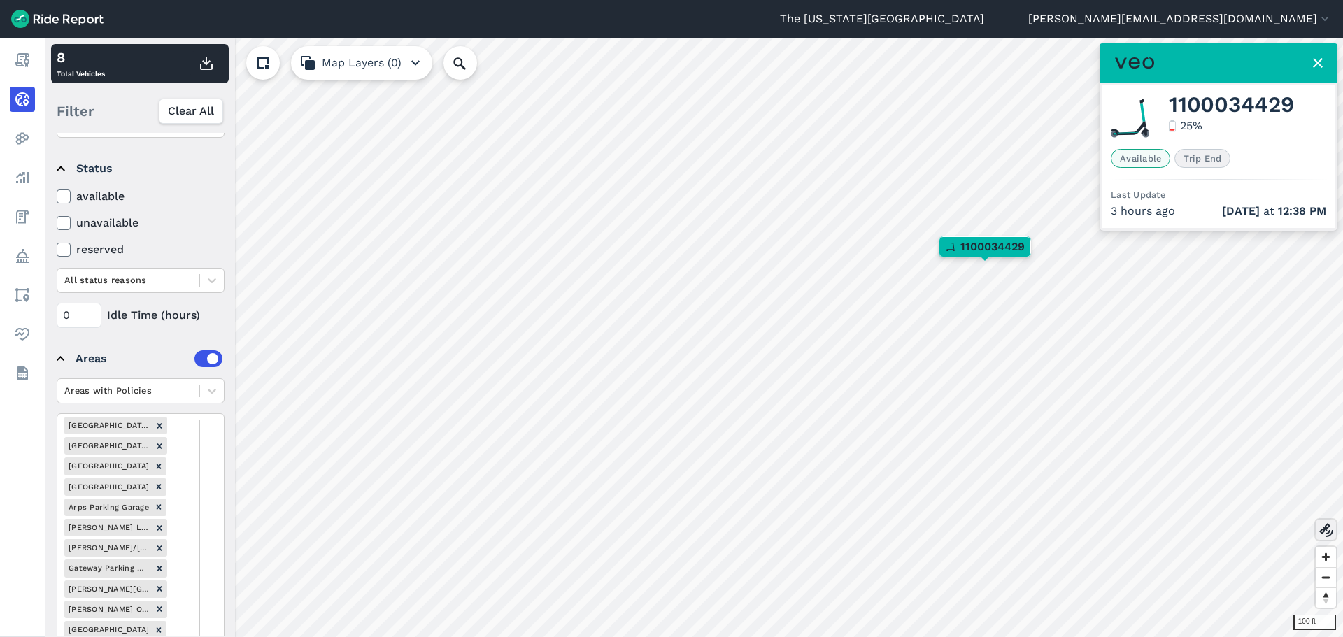
click at [1139, 489] on use at bounding box center [1326, 530] width 14 height 14
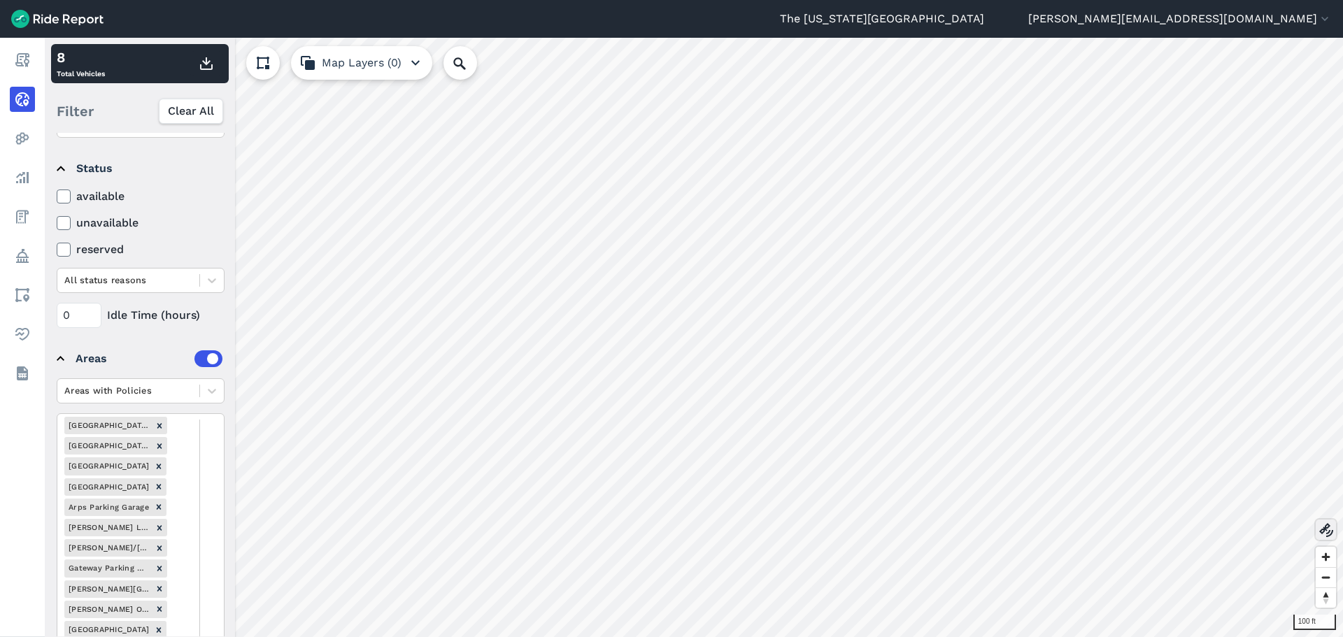
click at [1139, 489] on icon at bounding box center [1326, 530] width 17 height 17
click at [1139, 489] on use at bounding box center [1326, 530] width 14 height 14
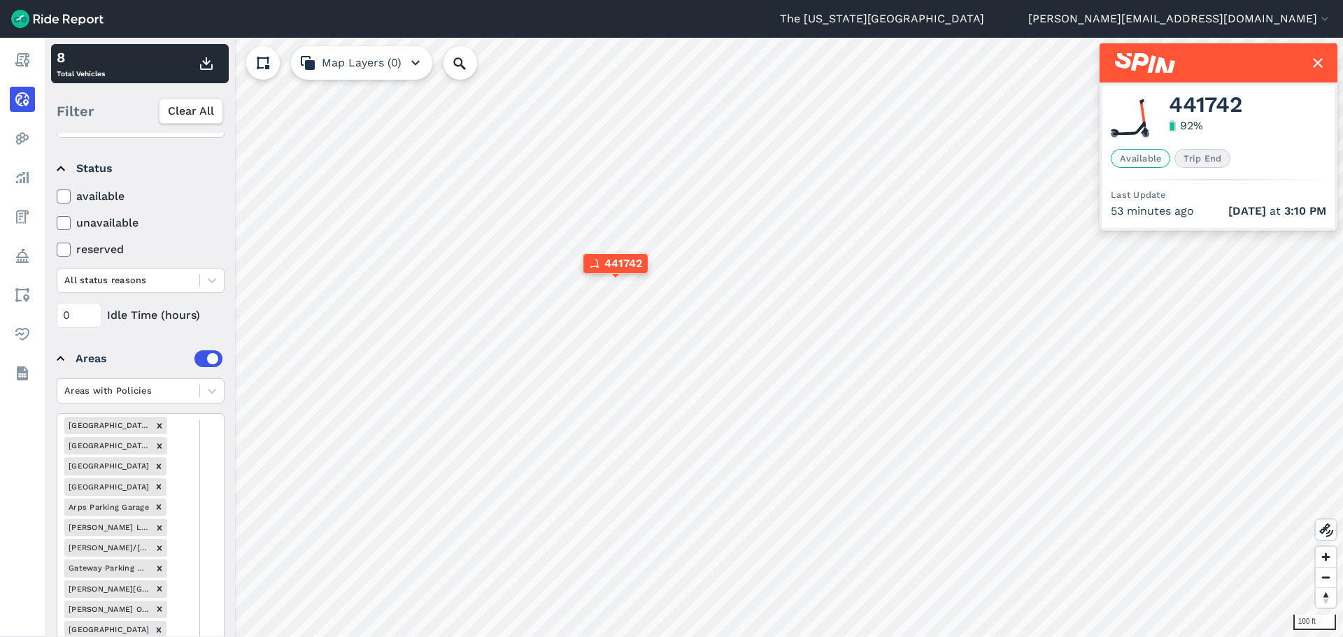
click at [1139, 64] on icon at bounding box center [1317, 63] width 17 height 17
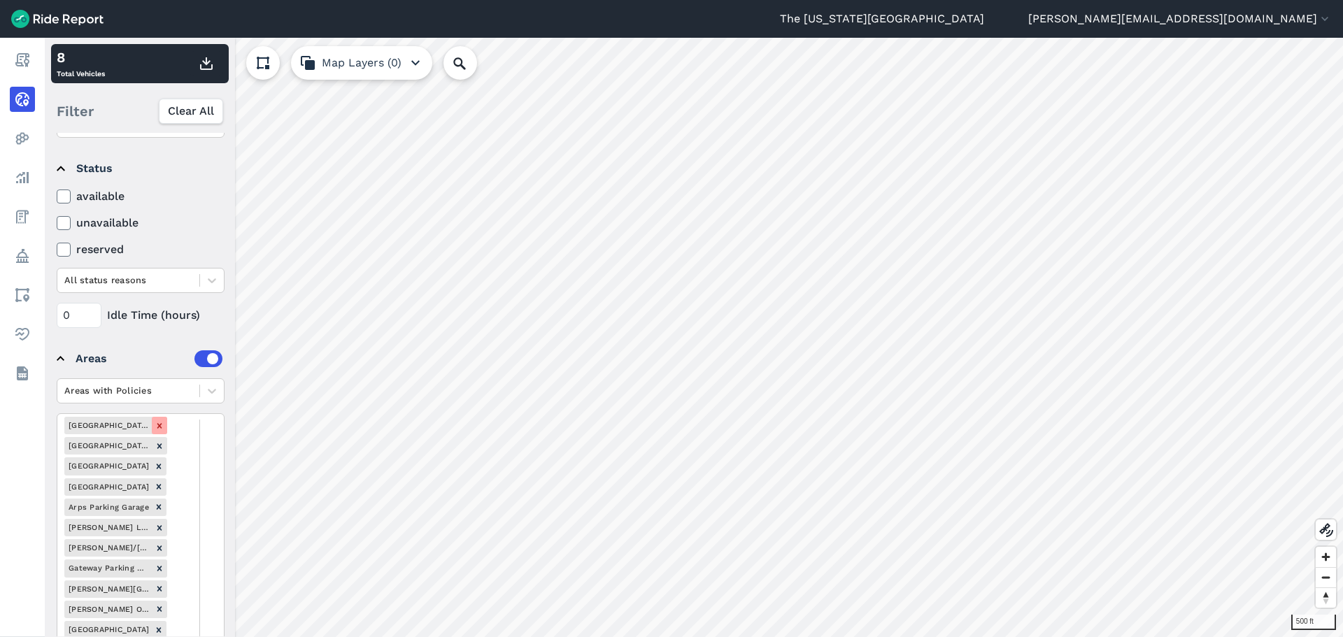
click at [153, 425] on div "Remove 11th Ave Parking Garage" at bounding box center [159, 425] width 15 height 17
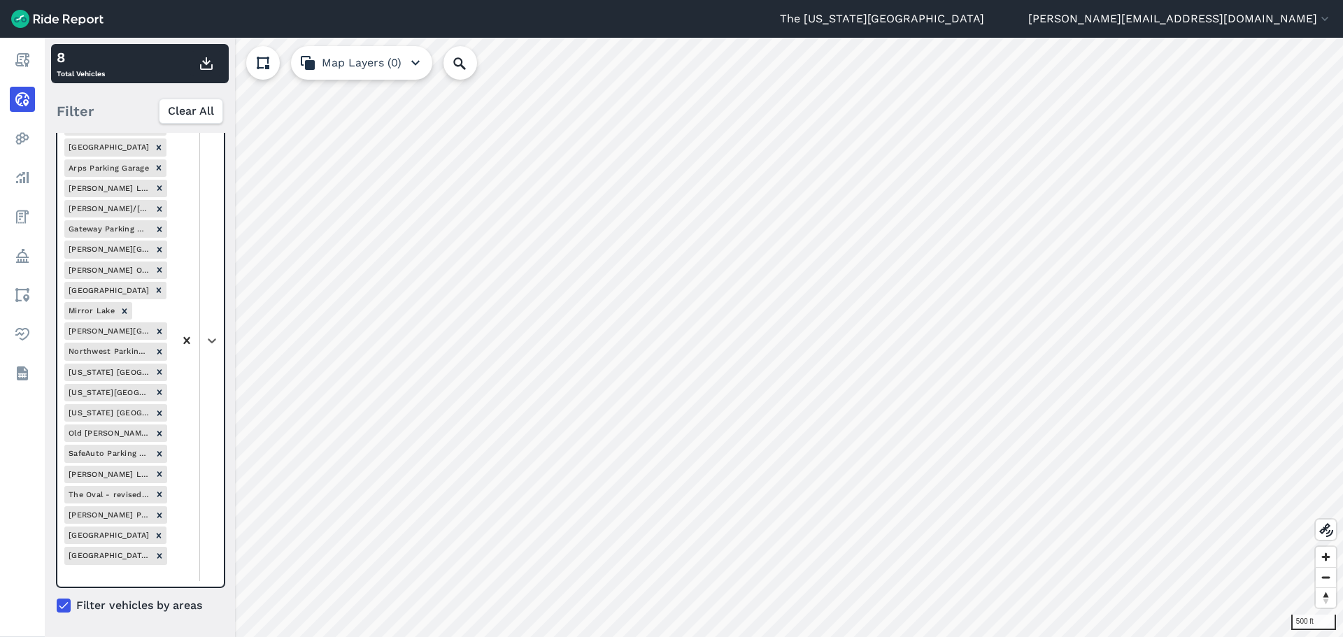
click at [188, 341] on div "Operators Spin Veo Vehicle Type All vehicle types Status available unavailable …" at bounding box center [140, 385] width 190 height 504
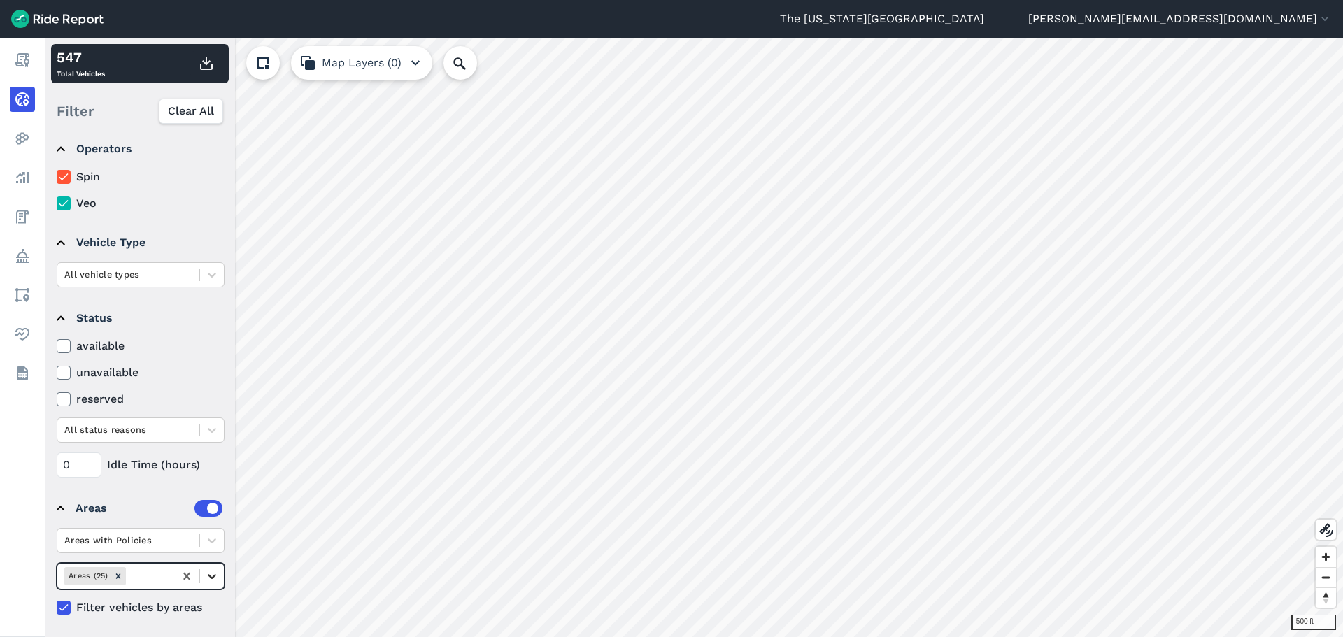
click at [213, 489] on icon at bounding box center [212, 576] width 8 height 5
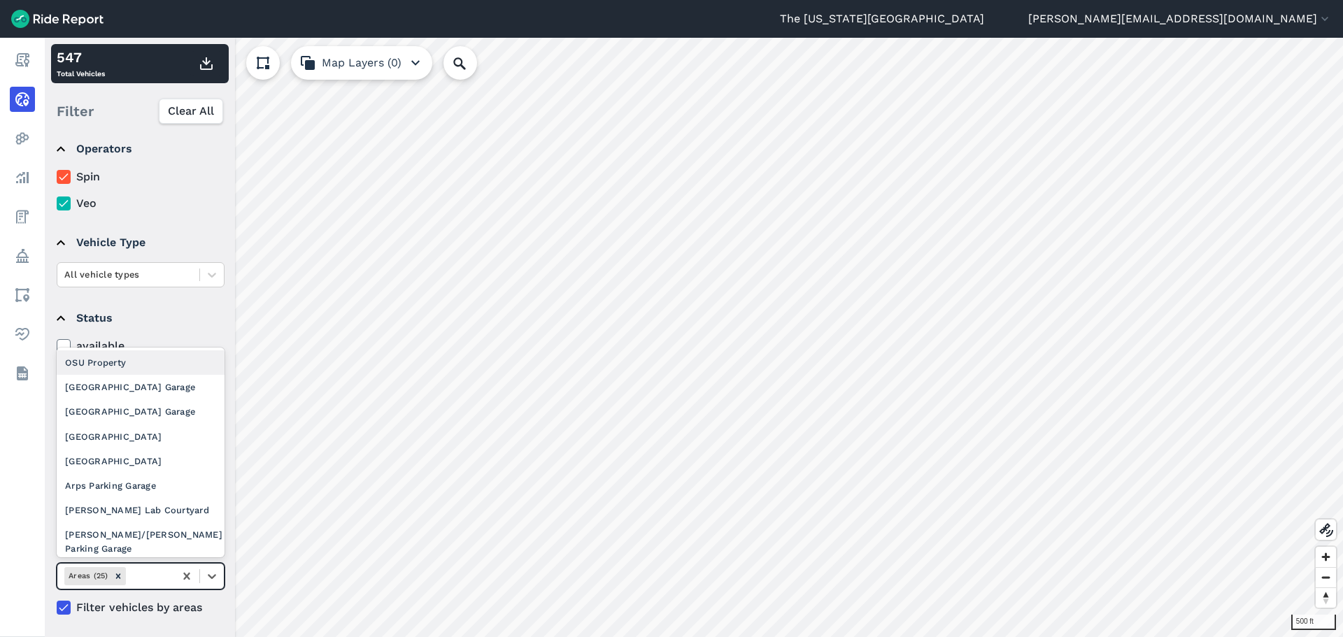
click at [178, 363] on div "OSU Property" at bounding box center [141, 362] width 168 height 24
